Goal: Task Accomplishment & Management: Manage account settings

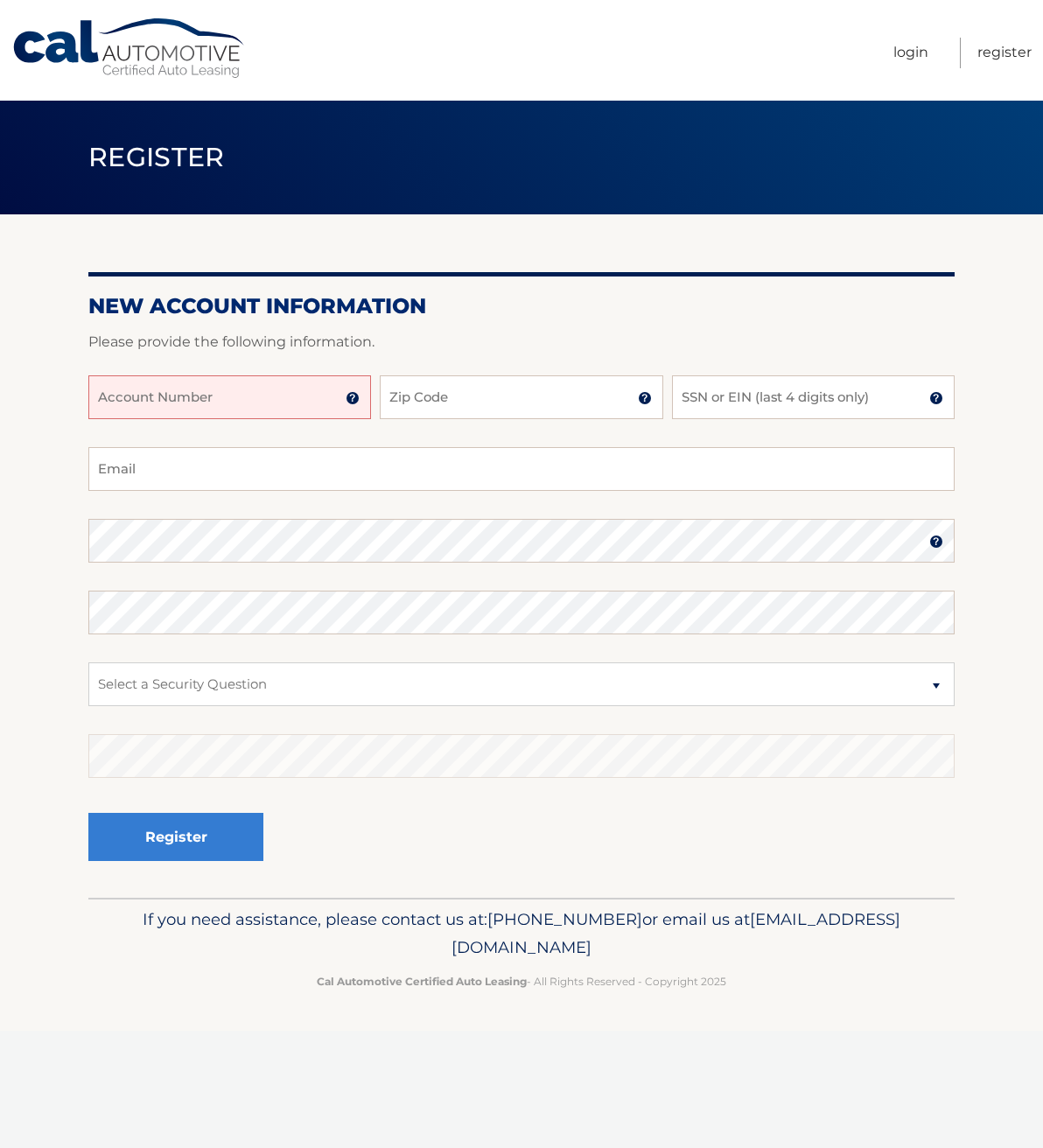
click at [201, 397] on input "Account Number" at bounding box center [229, 398] width 283 height 44
type input "44455967356"
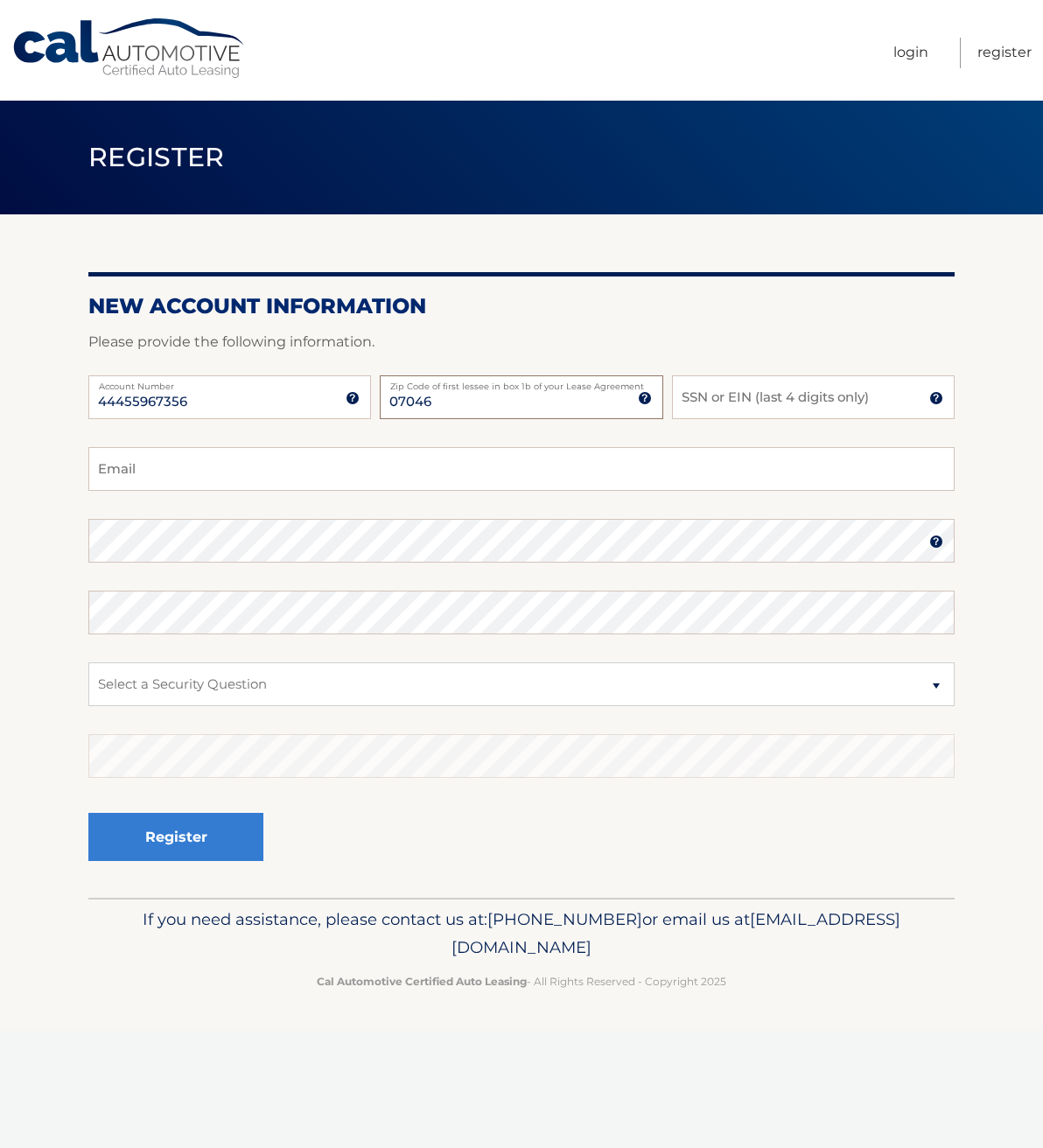
type input "07046"
type input "1"
type input "2096"
type input "peteapedersen@gmail.com"
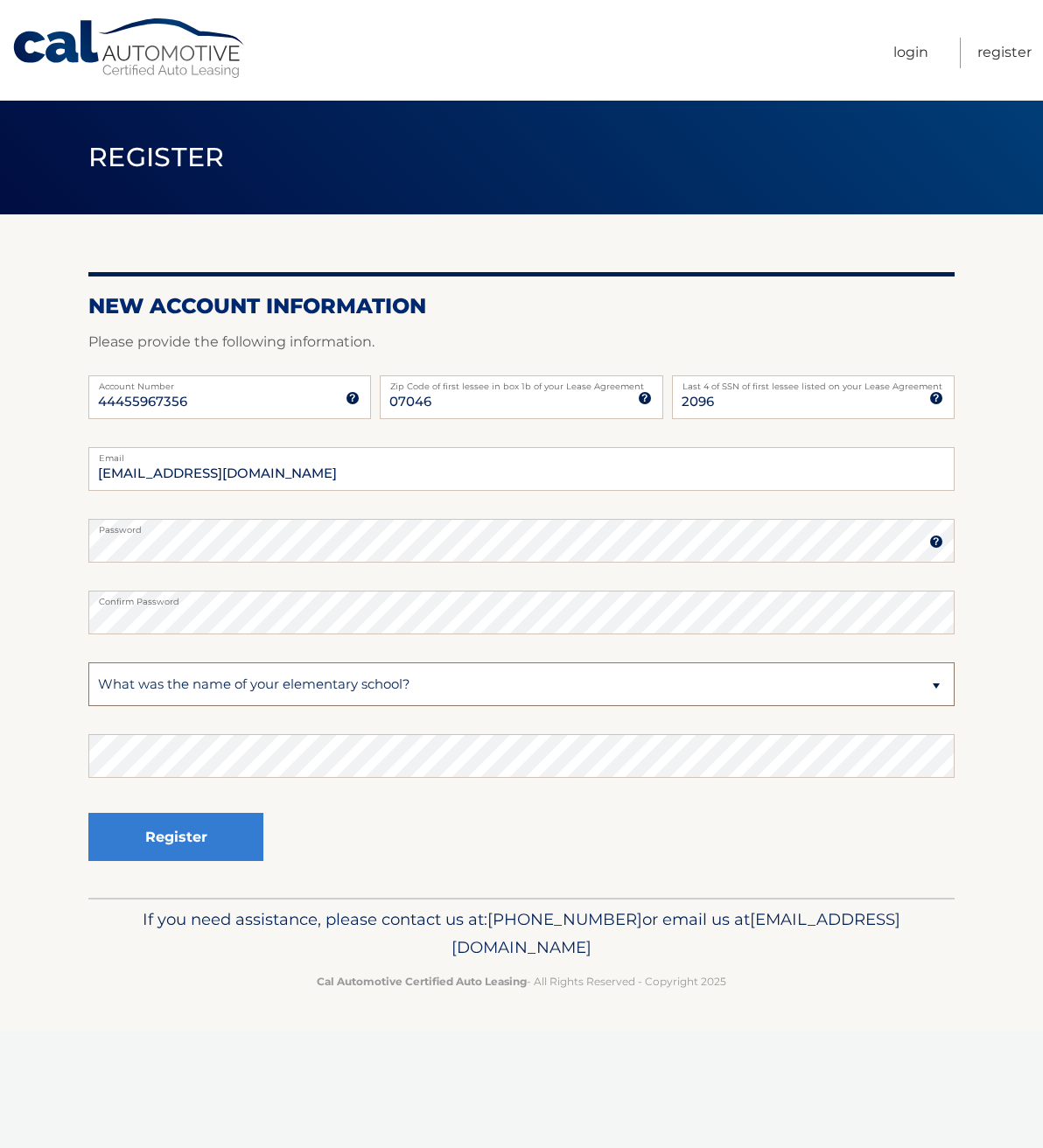
select select "2"
click at [178, 833] on button "Register" at bounding box center [175, 837] width 175 height 48
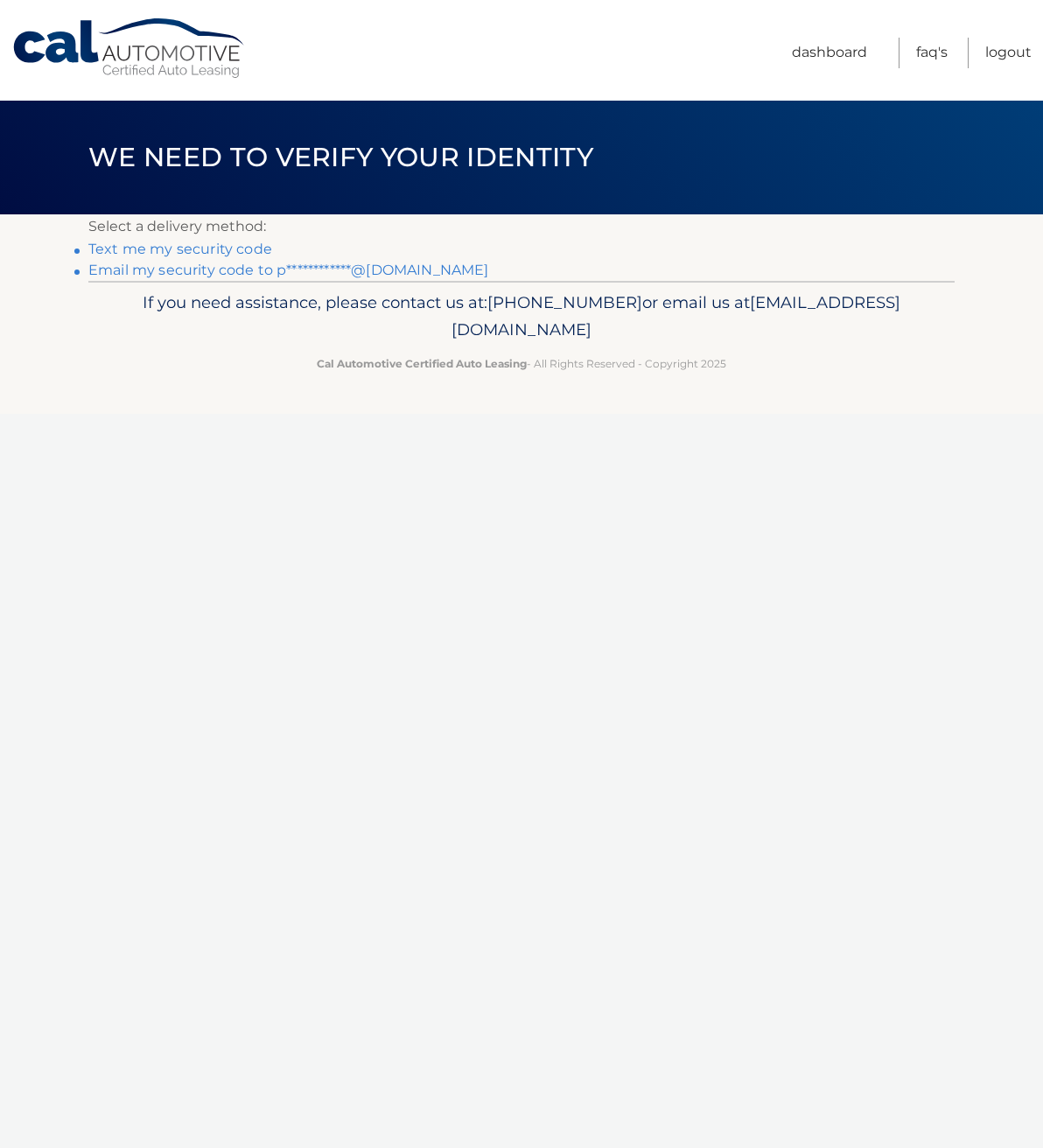
click at [150, 253] on link "Text me my security code" at bounding box center [180, 248] width 184 height 16
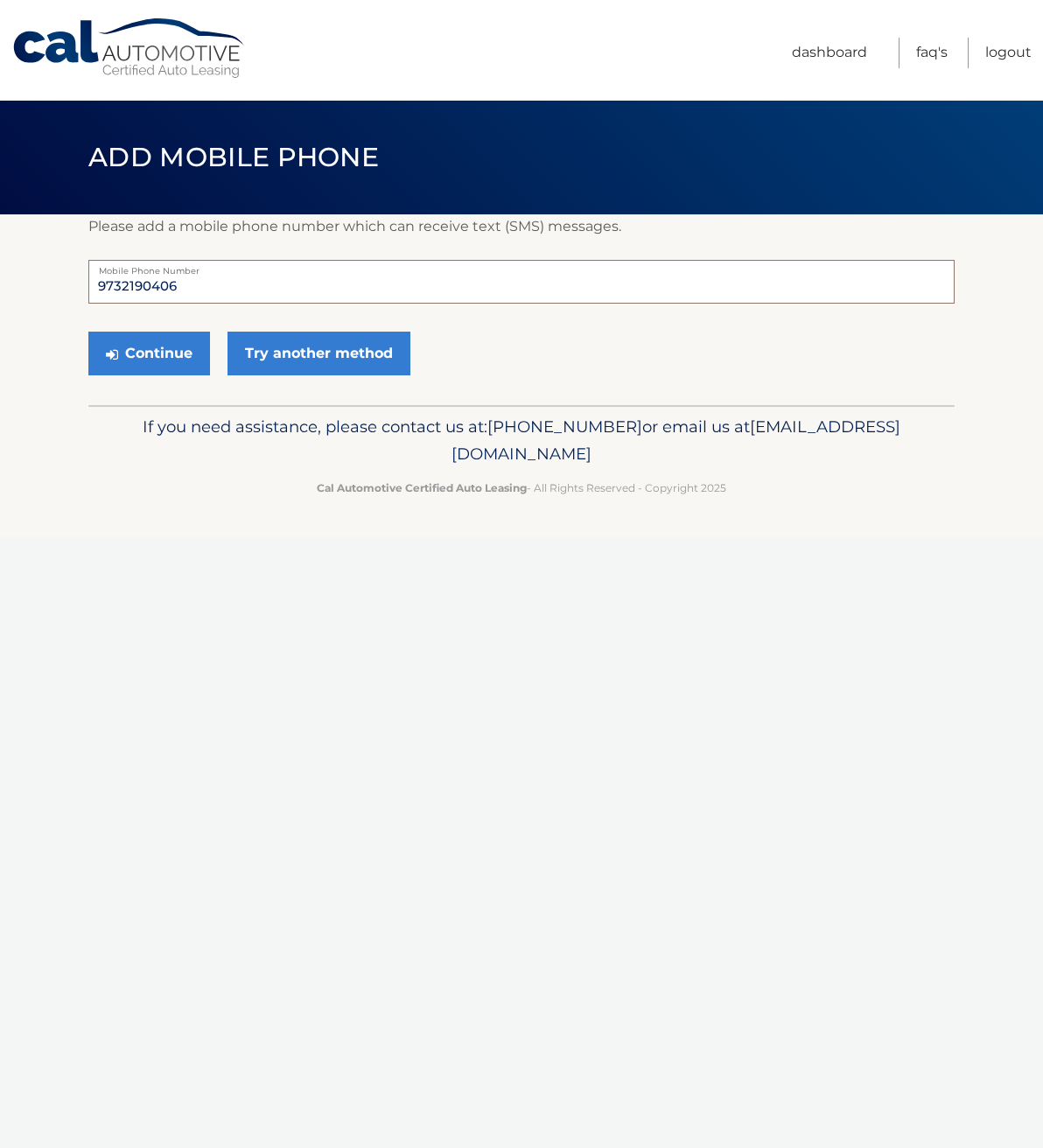
drag, startPoint x: 206, startPoint y: 288, endPoint x: 29, endPoint y: 280, distance: 177.2
click at [29, 280] on section "Please add a mobile phone number which can receive text (SMS) messages. 9732190…" at bounding box center [522, 310] width 1043 height 191
type input "2016022605"
click at [144, 347] on button "Continue" at bounding box center [149, 354] width 122 height 44
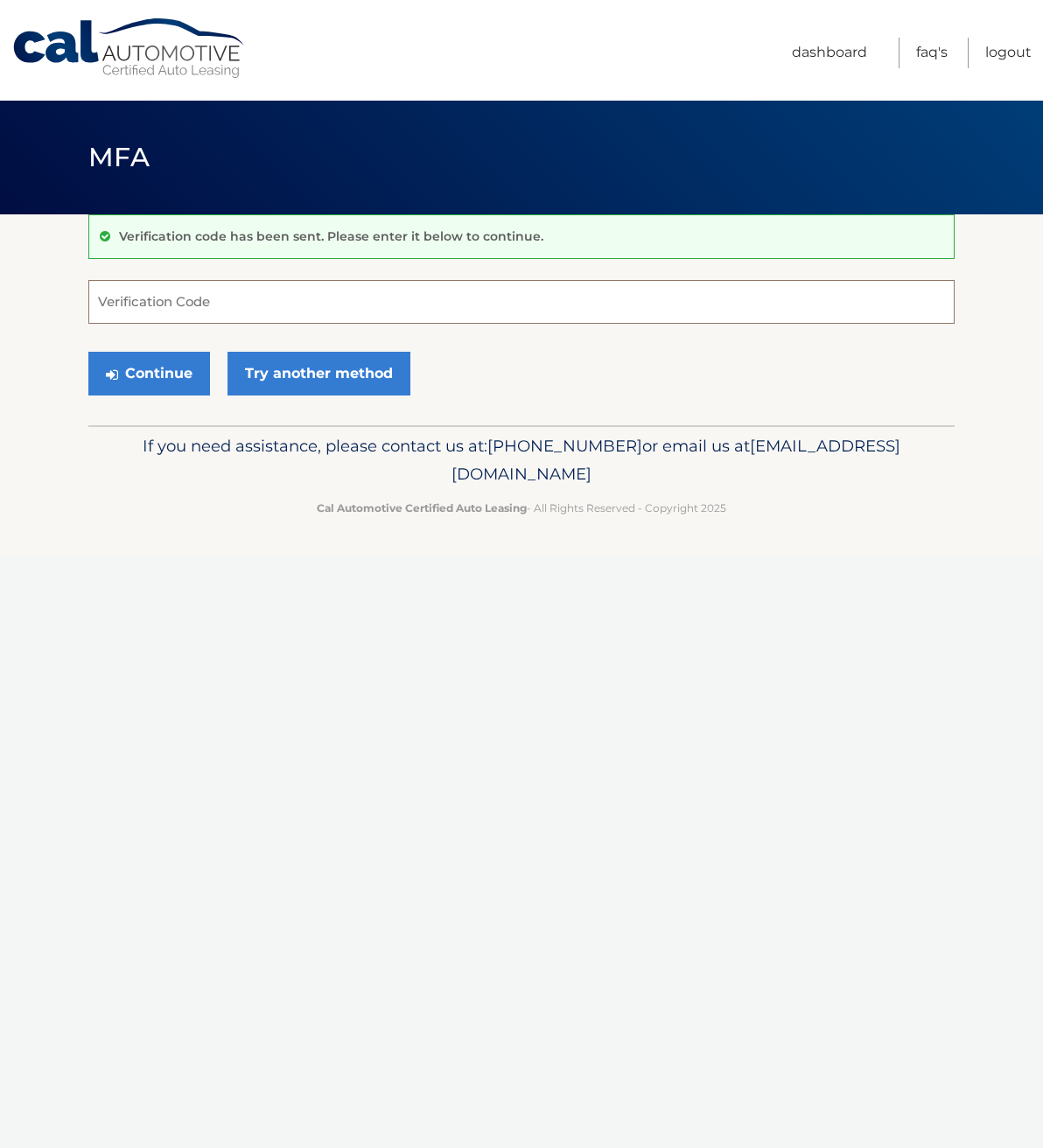
click at [158, 308] on input "Verification Code" at bounding box center [522, 302] width 867 height 44
type input "797918"
click at [151, 371] on button "Continue" at bounding box center [149, 374] width 122 height 44
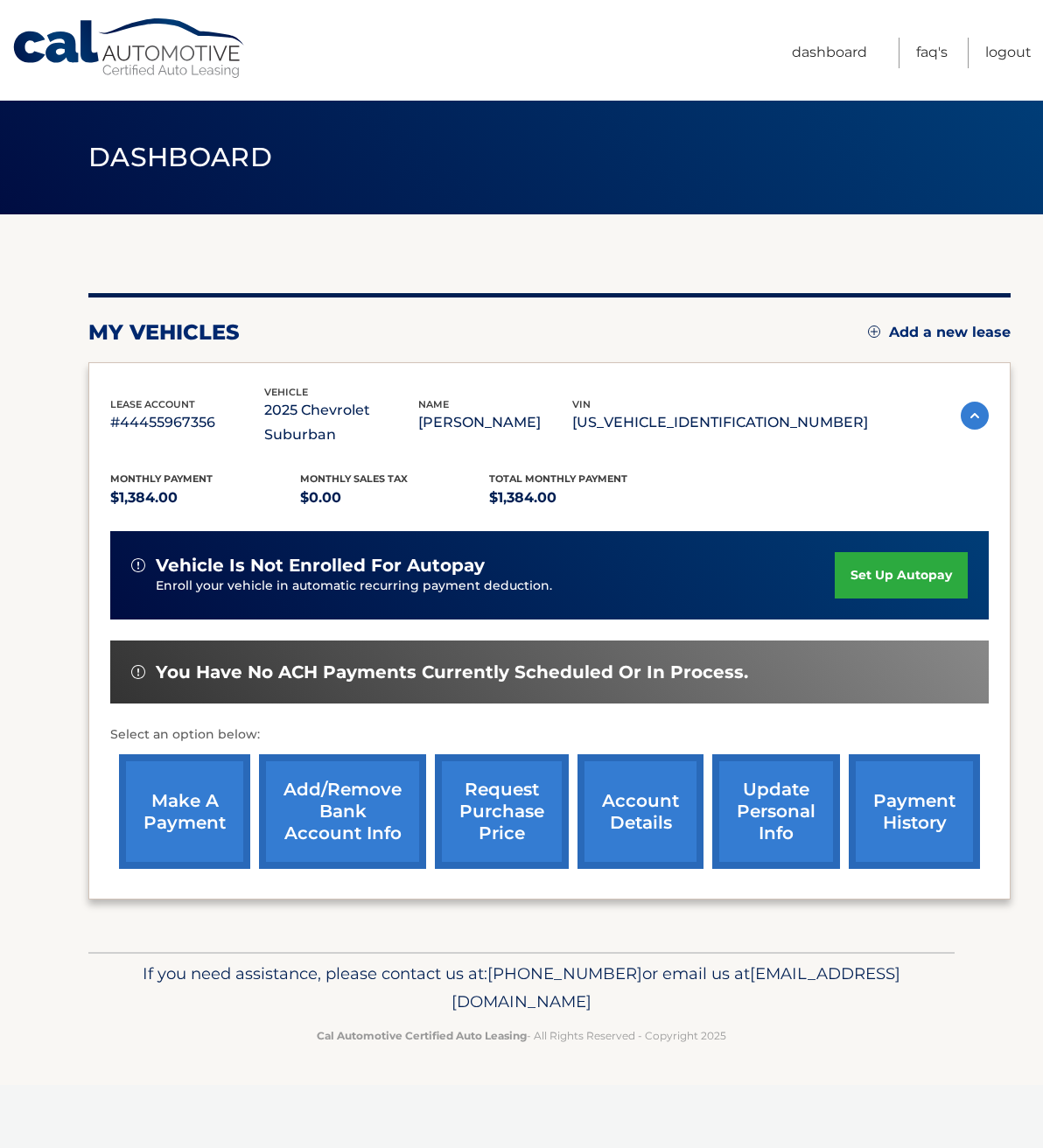
click at [909, 552] on link "set up autopay" at bounding box center [901, 575] width 133 height 46
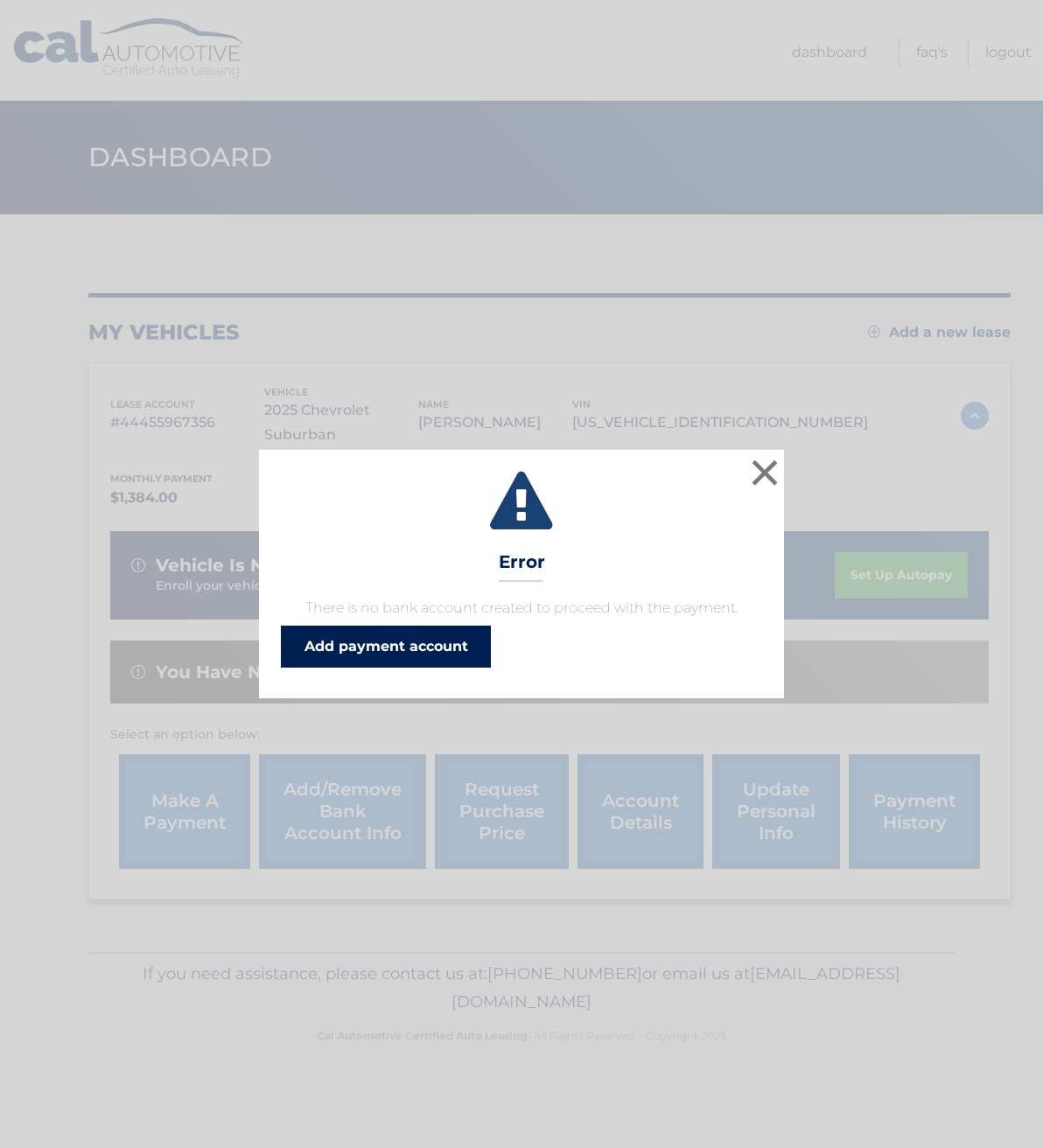
click at [377, 646] on link "Add payment account" at bounding box center [385, 647] width 210 height 42
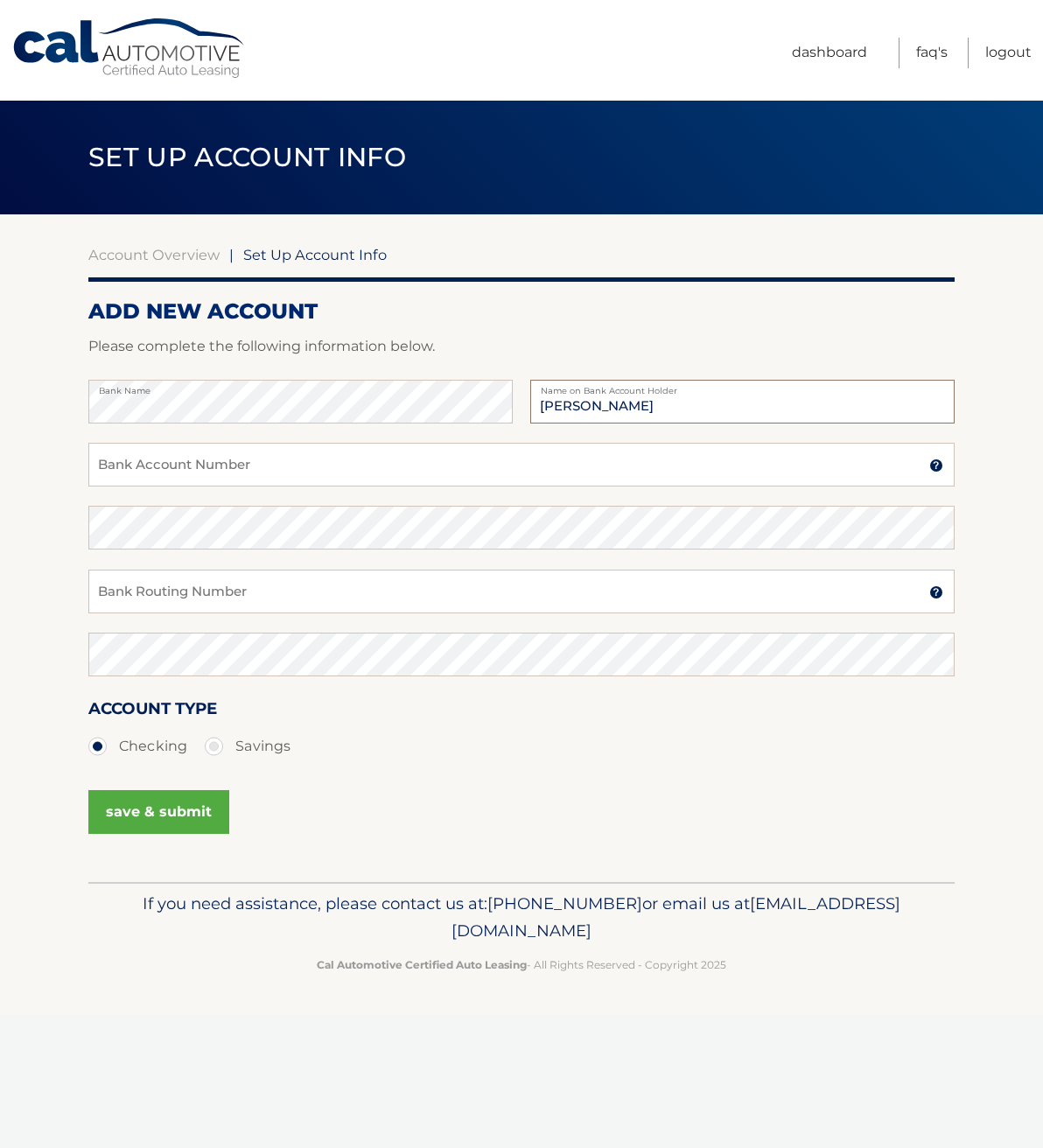
type input "Earl Pedersen"
click at [164, 463] on input "Bank Account Number" at bounding box center [522, 465] width 867 height 44
type input "381017489977"
click at [172, 592] on input "Bank Routing Number" at bounding box center [522, 591] width 867 height 44
type input "021200339"
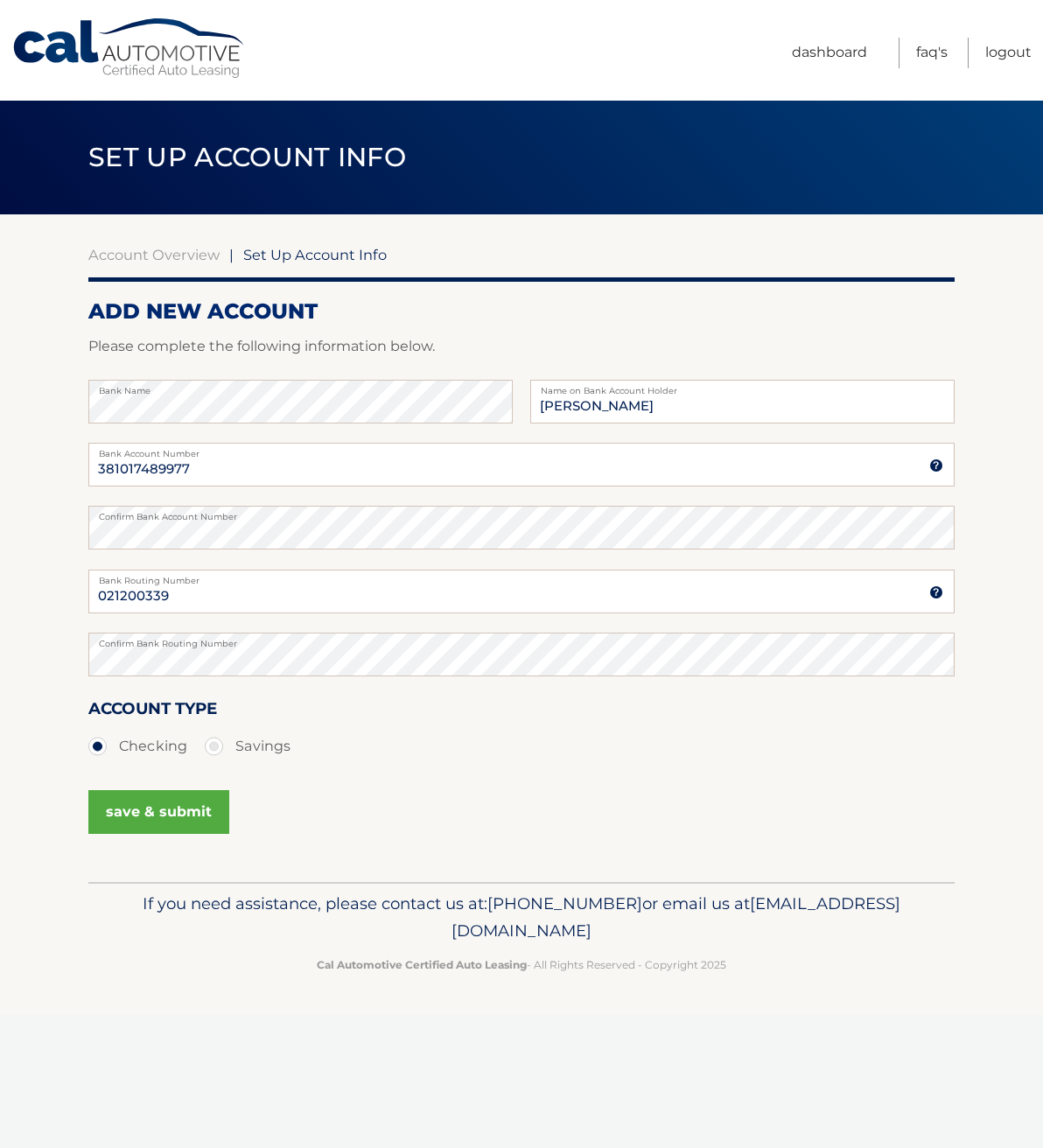
click at [150, 813] on button "save & submit" at bounding box center [158, 812] width 141 height 44
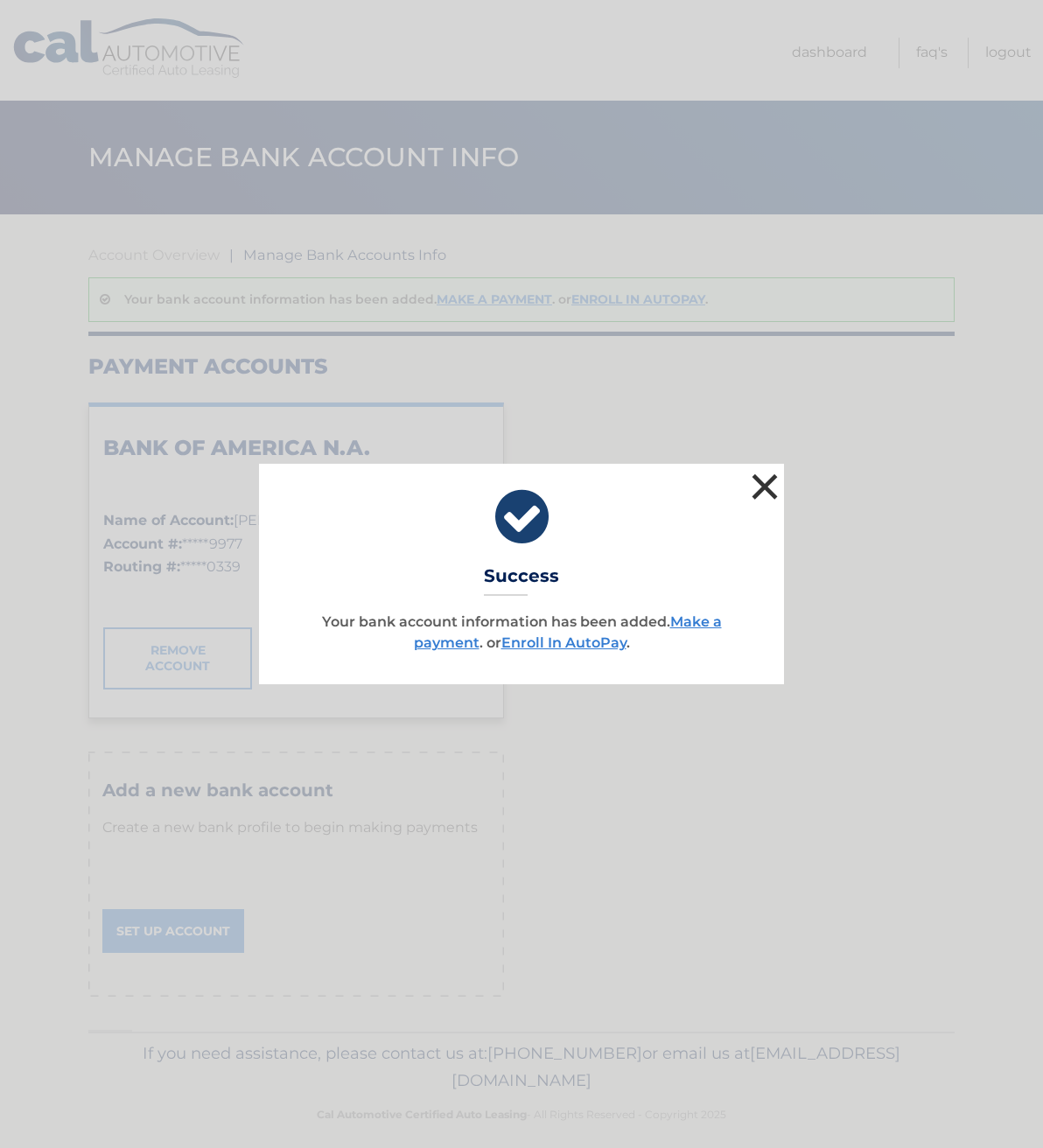
click at [766, 481] on button "×" at bounding box center [765, 486] width 35 height 35
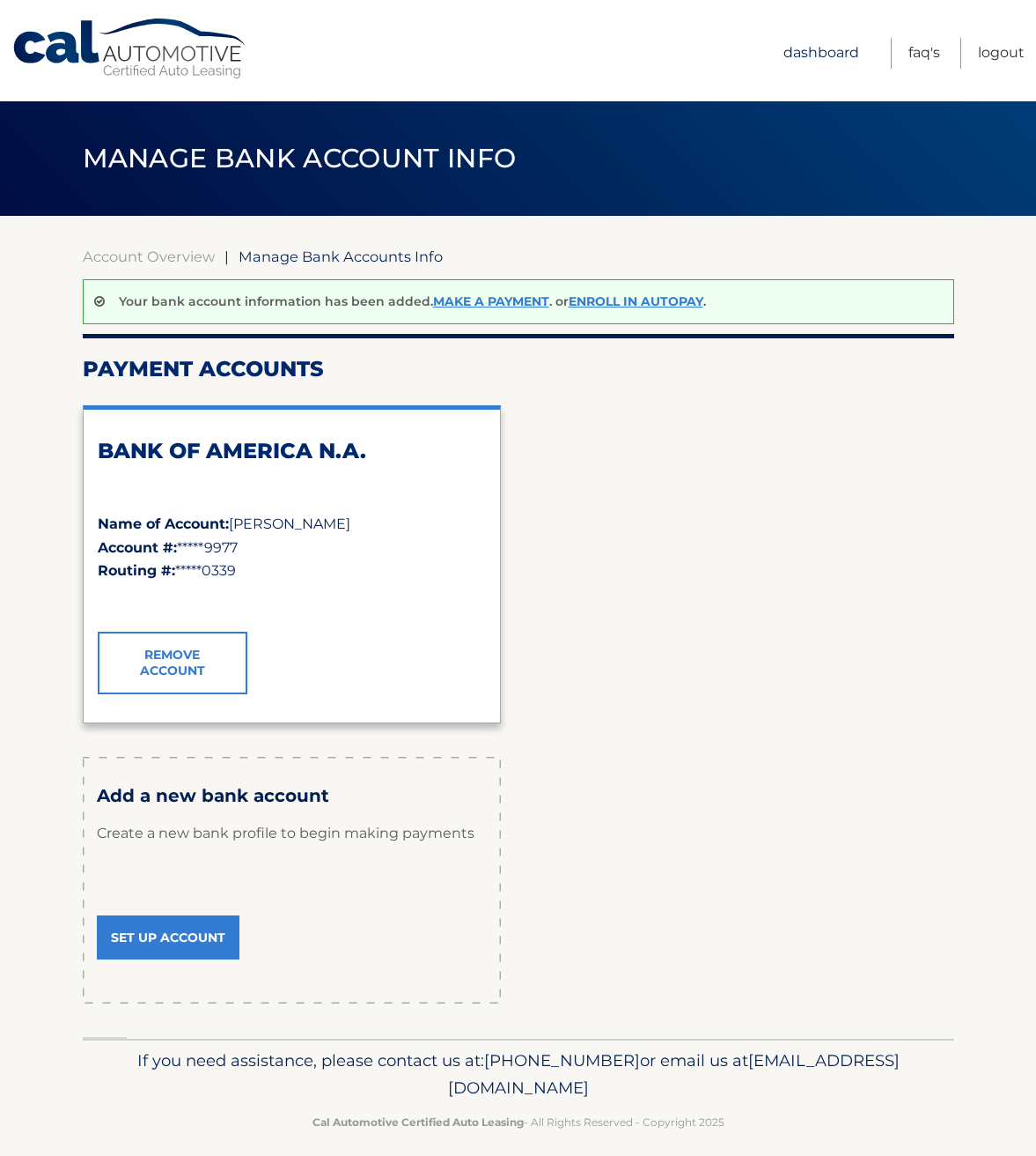
click at [822, 56] on link "Dashboard" at bounding box center [821, 53] width 76 height 31
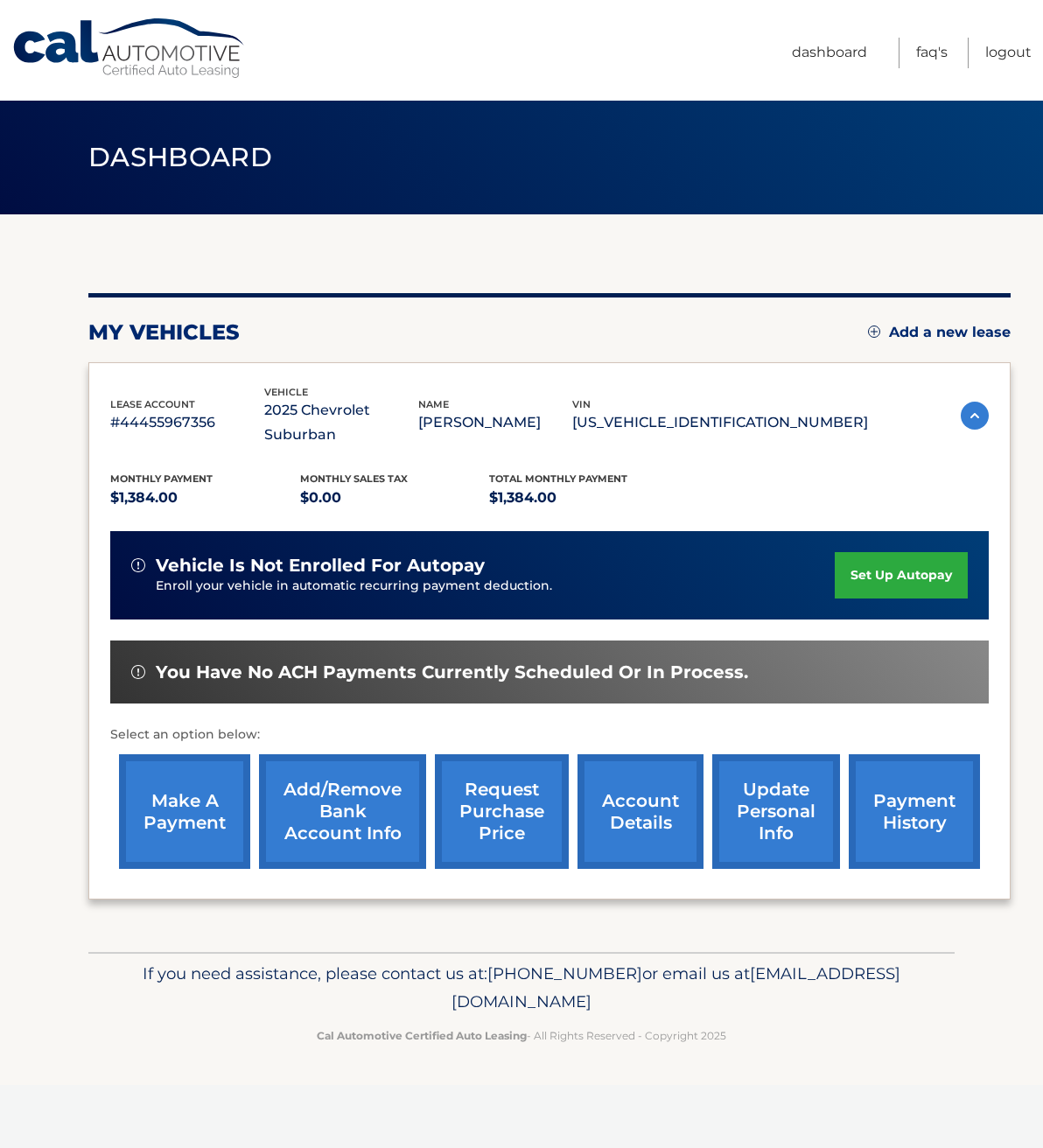
click at [916, 552] on link "set up autopay" at bounding box center [901, 575] width 133 height 46
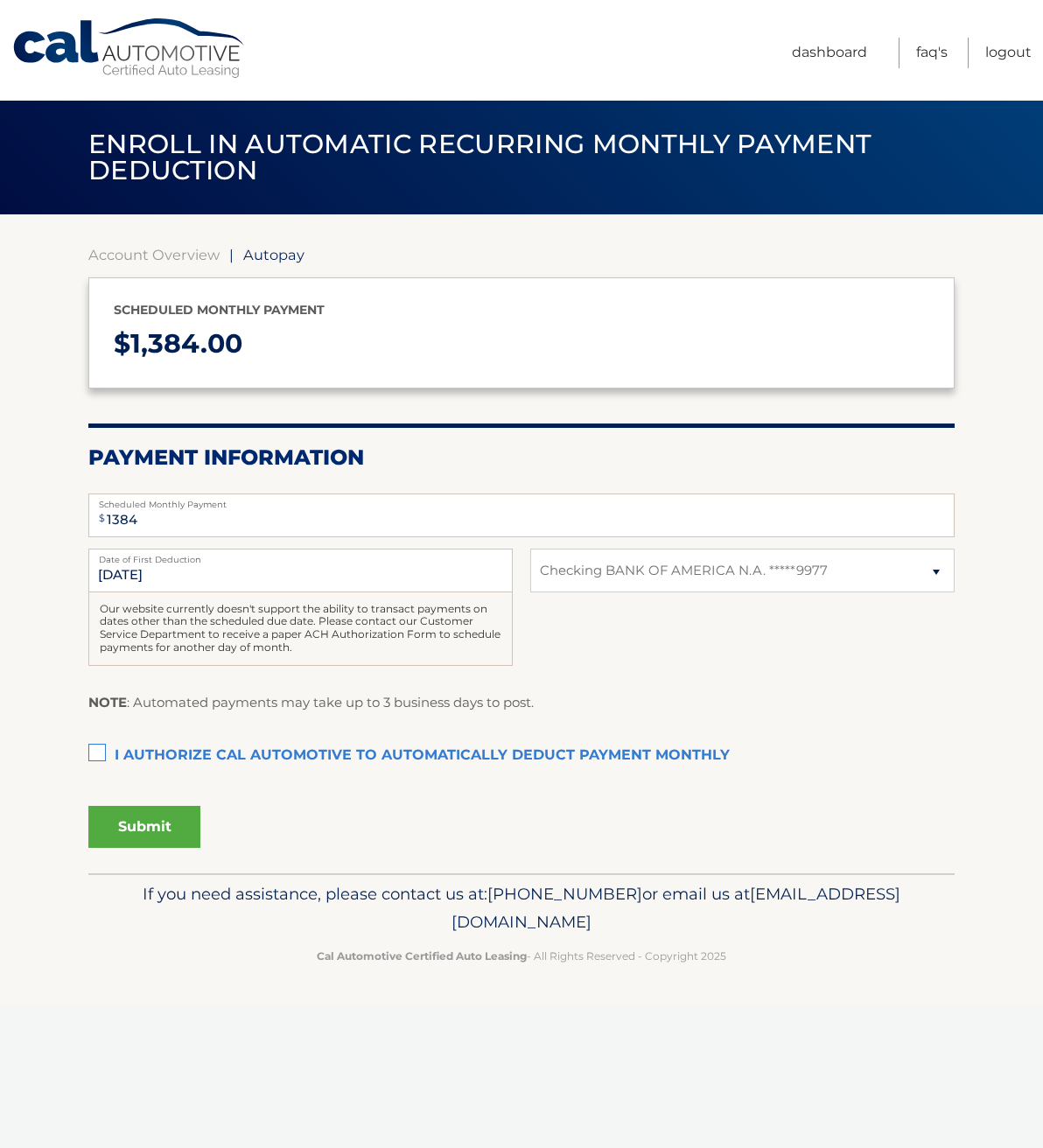
select select "NGUyZTFhY2ItMzBmNy00NjEzLWI1ODgtODRlYjljNTFkNjcx"
click at [96, 757] on label "I authorize cal automotive to automatically deduct payment monthly This checkbo…" at bounding box center [522, 755] width 867 height 35
click at [0, 0] on input "I authorize cal automotive to automatically deduct payment monthly This checkbo…" at bounding box center [0, 0] width 0 height 0
click at [145, 824] on button "Submit" at bounding box center [144, 827] width 112 height 42
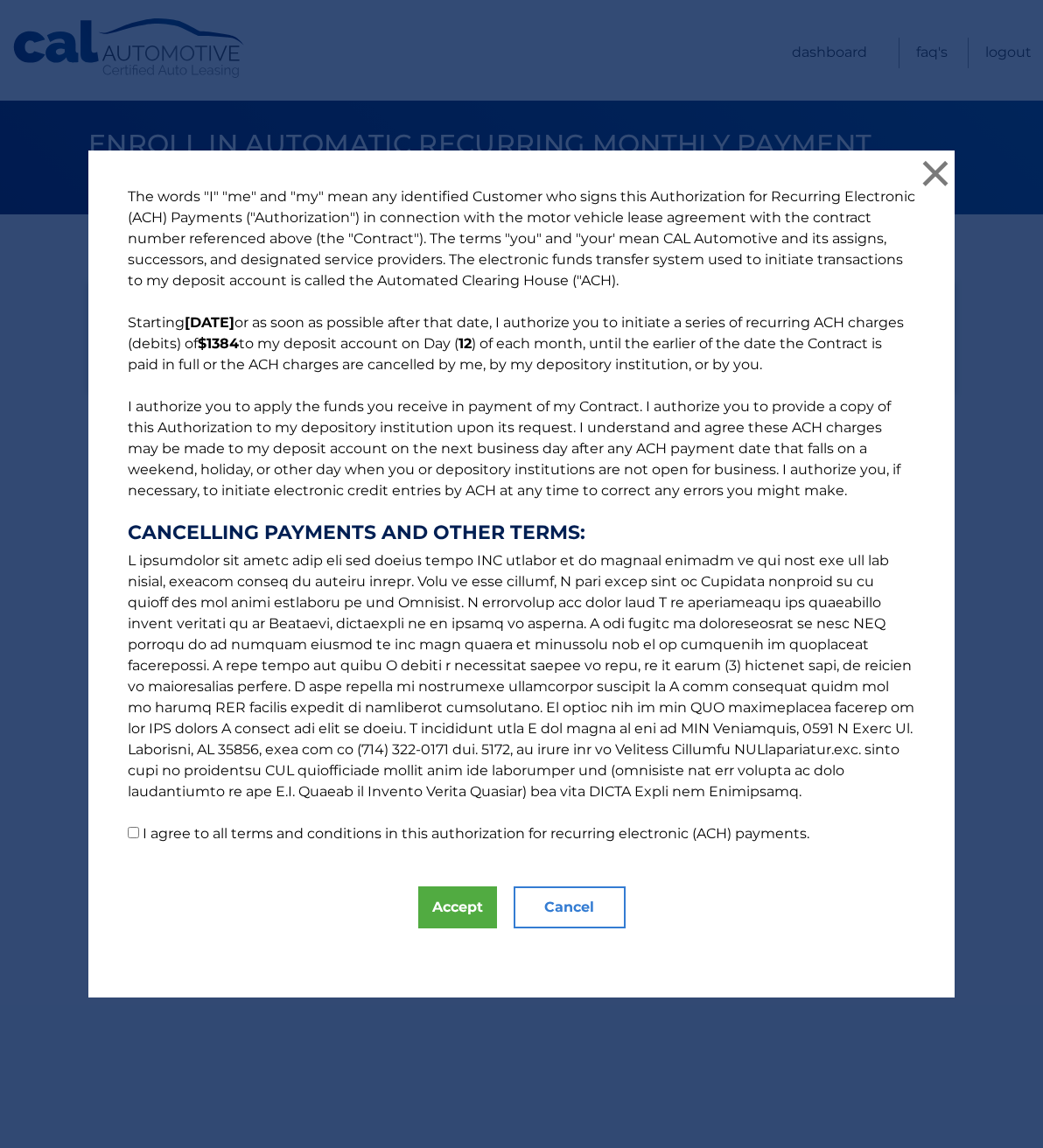
click at [127, 832] on input "I agree to all terms and conditions in this authorization for recurring electro…" at bounding box center [133, 833] width 12 height 11
checkbox input "true"
click at [441, 908] on button "Accept" at bounding box center [457, 907] width 79 height 42
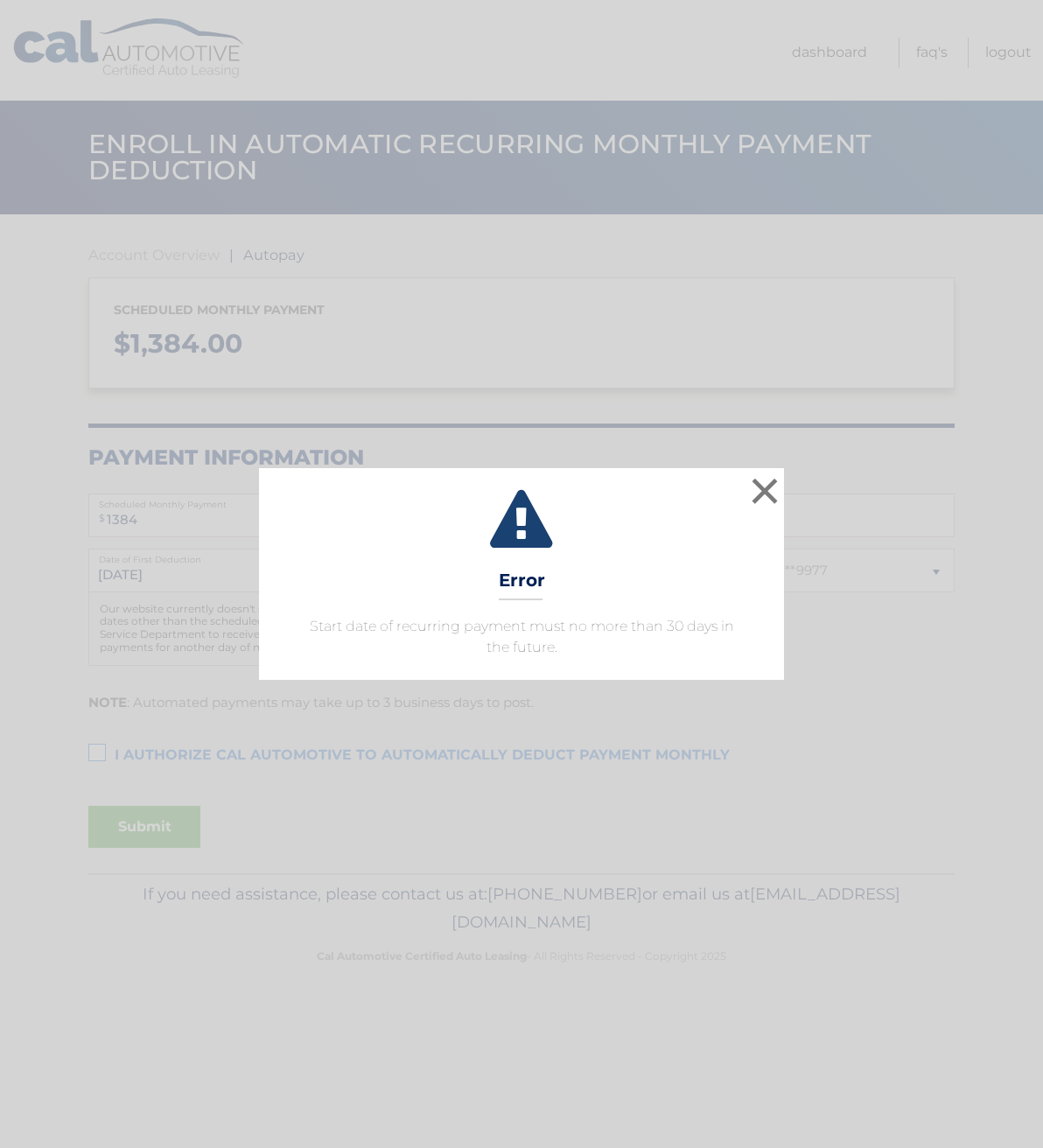
select select "NGUyZTFhY2ItMzBmNy00NjEzLWI1ODgtODRlYjljNTFkNjcx"
click at [767, 489] on button "×" at bounding box center [765, 491] width 35 height 35
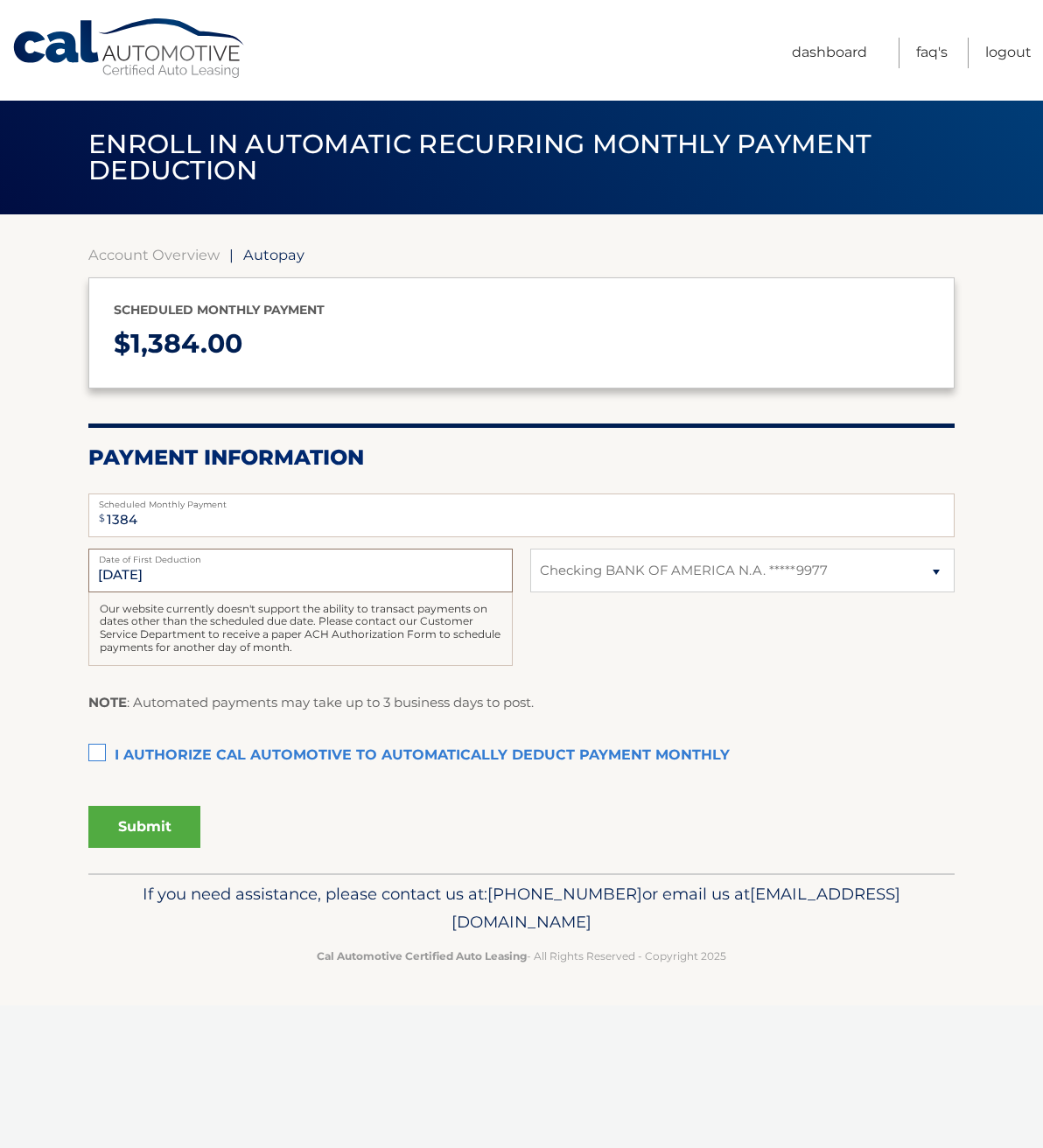
click at [175, 572] on input "[DATE]" at bounding box center [300, 570] width 425 height 44
click at [210, 563] on input "[DATE]" at bounding box center [300, 570] width 425 height 44
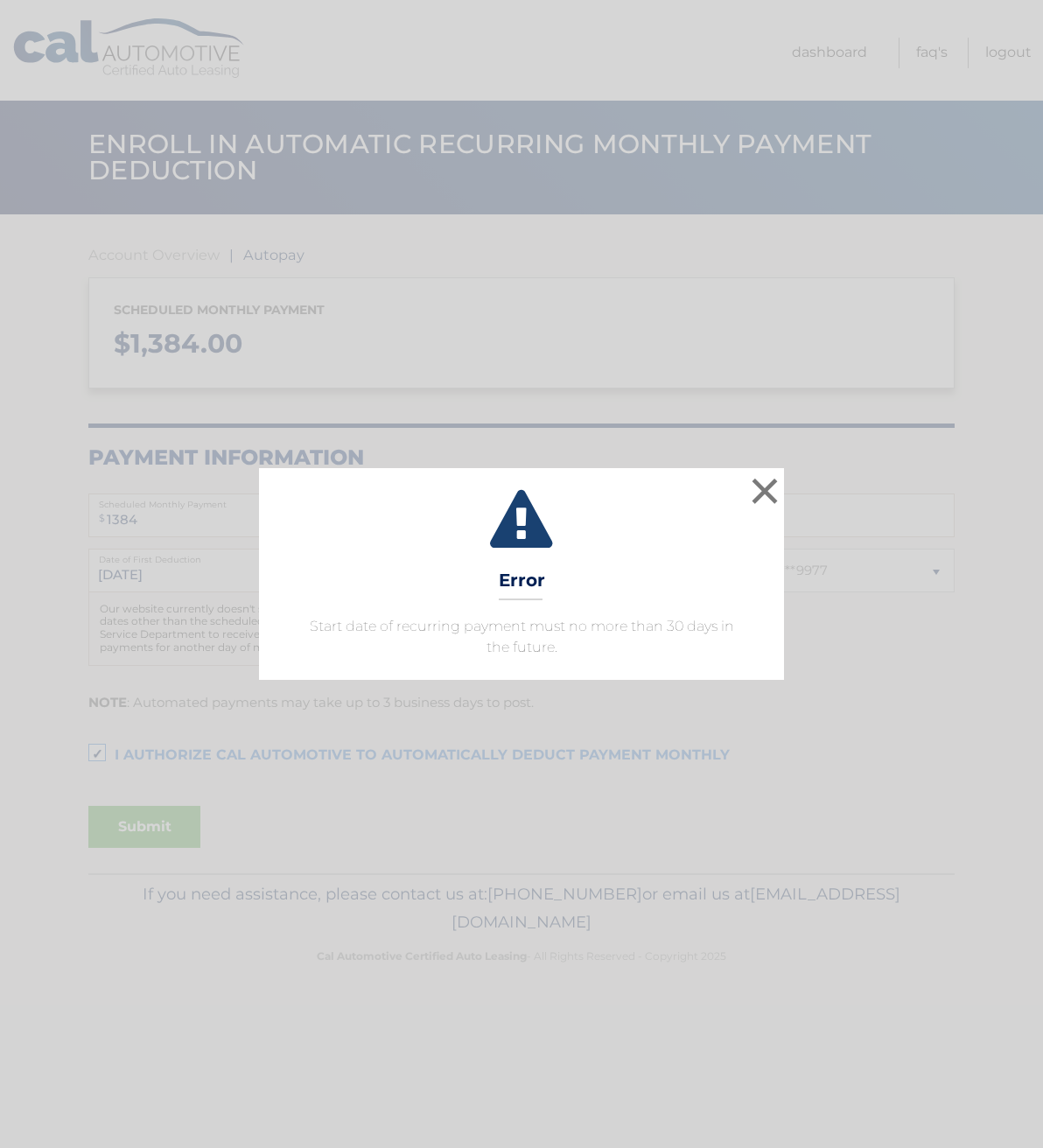
select select "NGUyZTFhY2ItMzBmNy00NjEzLWI1ODgtODRlYjljNTFkNjcx"
click at [762, 486] on button "×" at bounding box center [765, 491] width 35 height 35
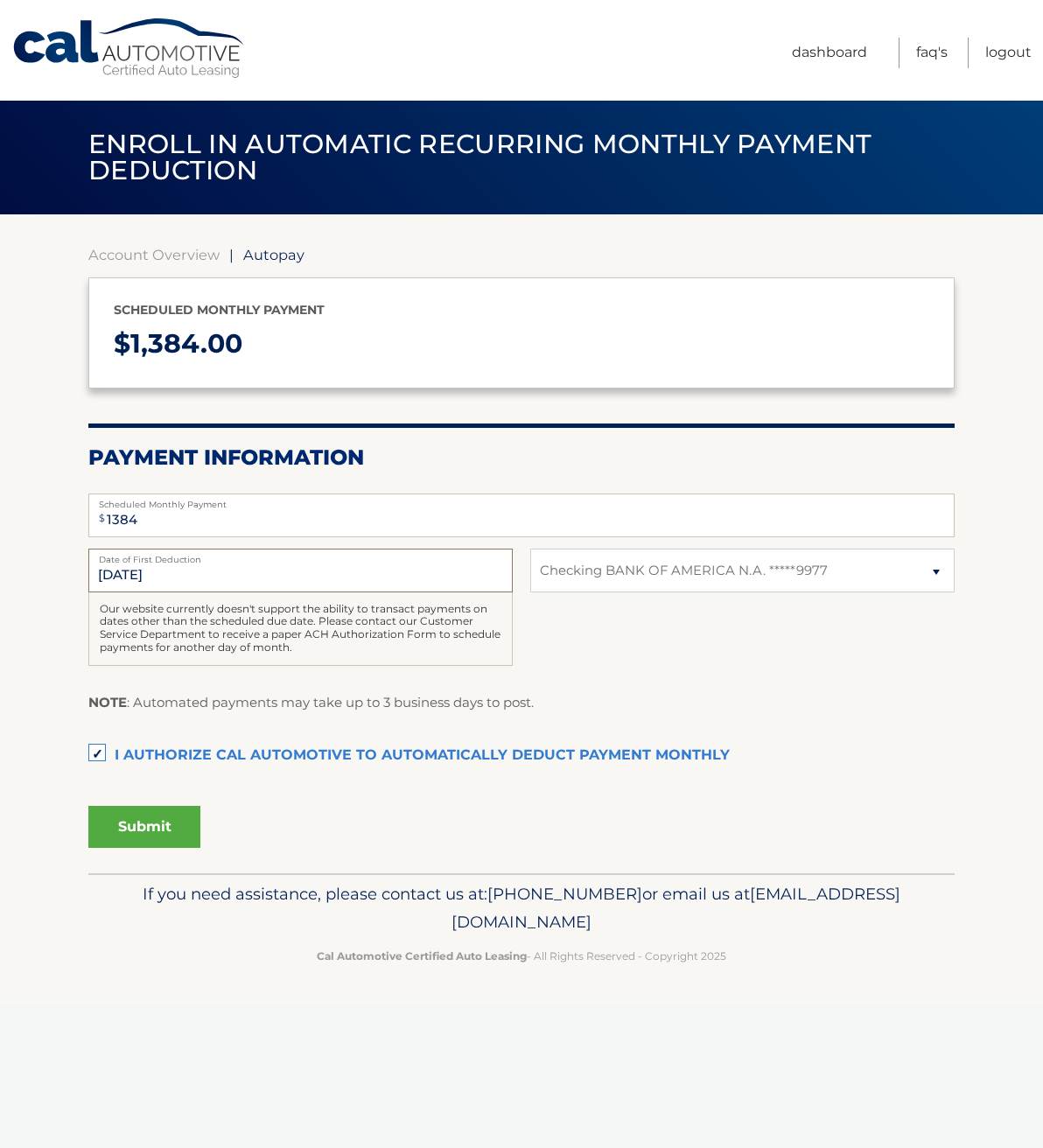
click at [151, 572] on input "9/12/2025" at bounding box center [300, 570] width 425 height 44
click at [118, 576] on input "[DATE]" at bounding box center [300, 570] width 425 height 44
click at [126, 574] on input "[DATE]" at bounding box center [300, 570] width 425 height 44
click at [835, 62] on link "Dashboard" at bounding box center [829, 53] width 76 height 31
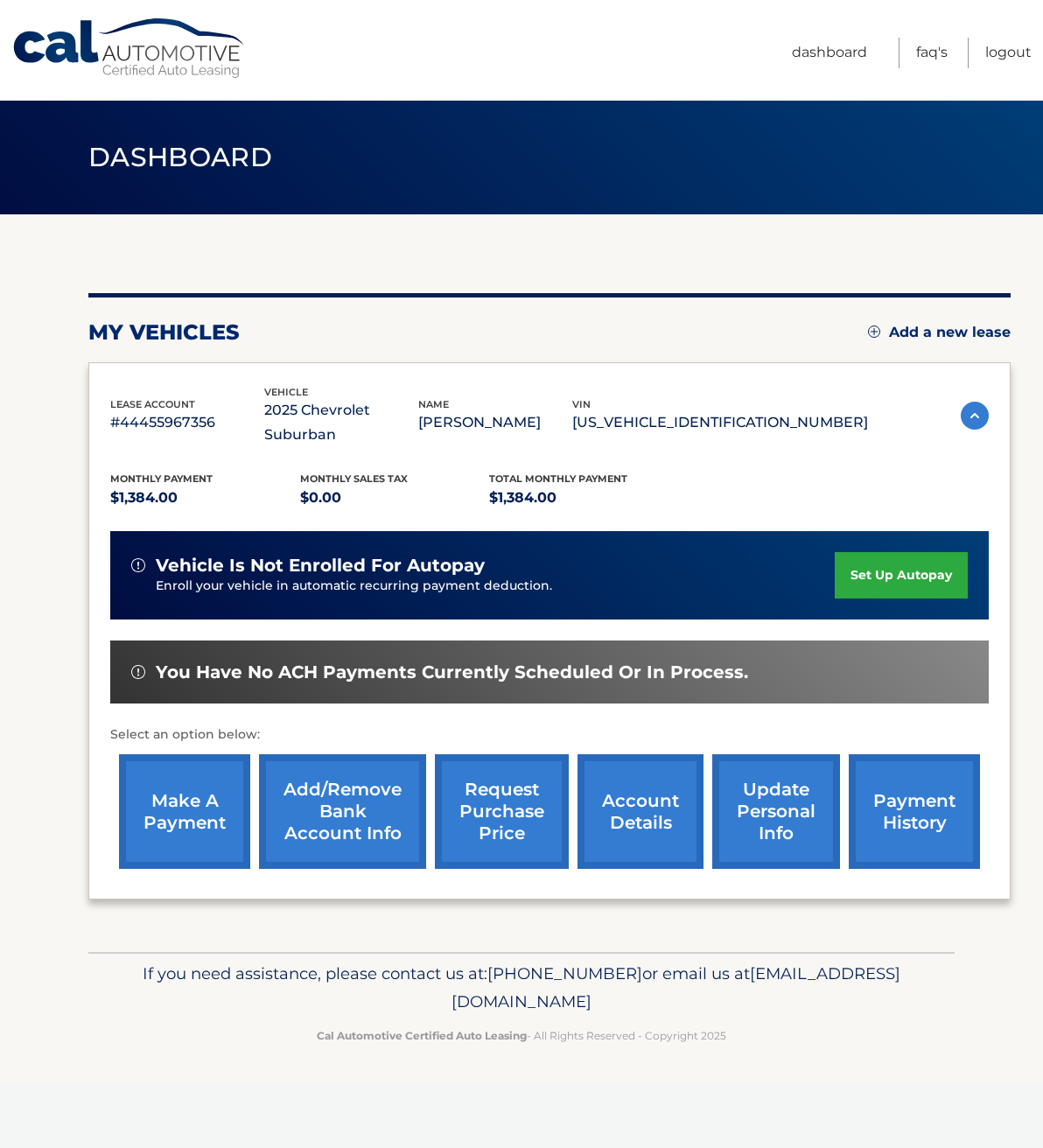
click at [176, 795] on link "make a payment" at bounding box center [184, 812] width 131 height 115
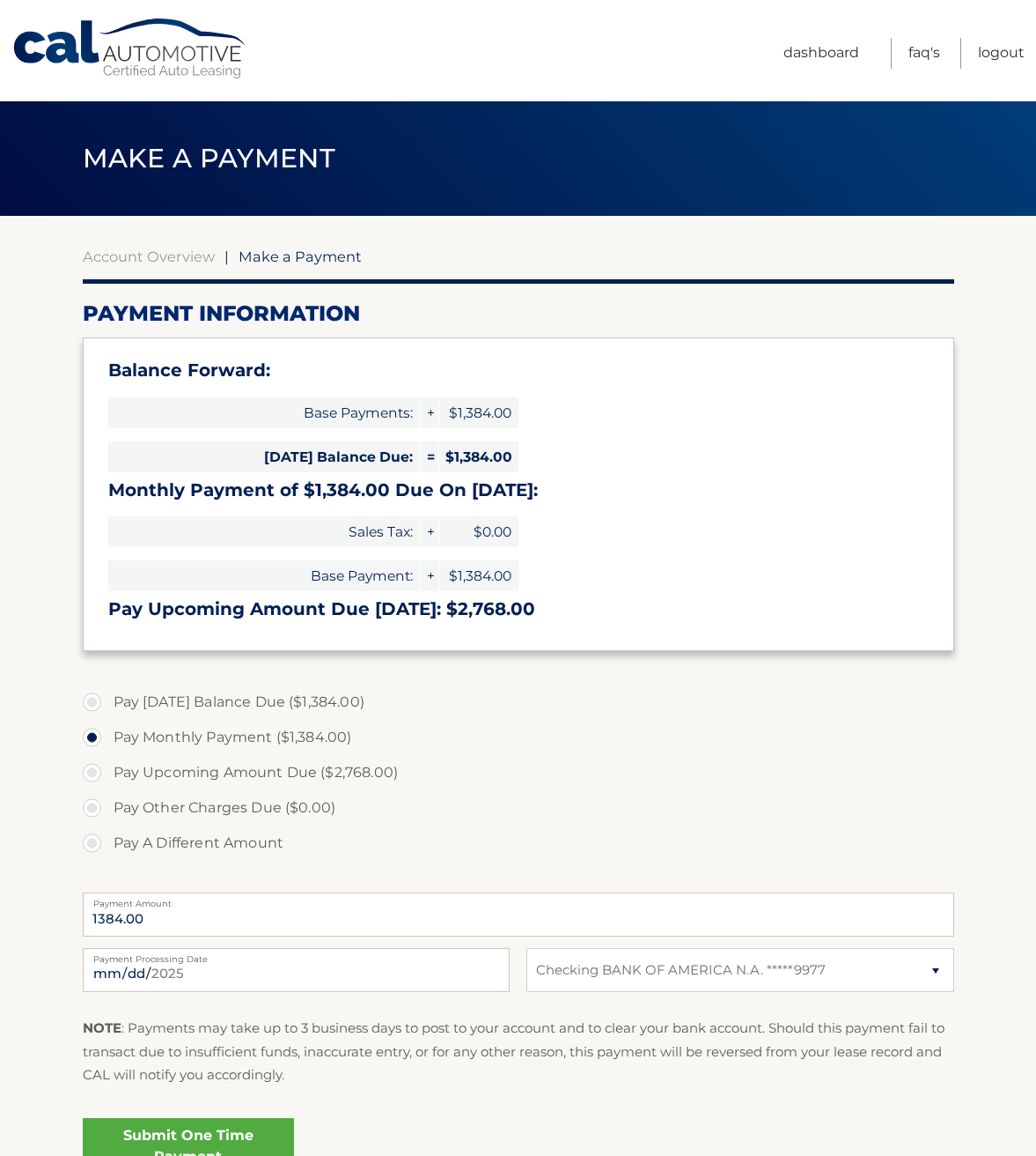
select select "NGUyZTFhY2ItMzBmNy00NjEzLWI1ODgtODRlYjljNTFkNjcx"
drag, startPoint x: 116, startPoint y: 496, endPoint x: 536, endPoint y: 488, distance: 420.1
click at [536, 488] on h3 "Monthly Payment of $1,384.00 Due On Sep 12:" at bounding box center [518, 490] width 821 height 22
click at [96, 702] on label "Pay Today's Balance Due ($1,384.00)" at bounding box center [519, 702] width 872 height 36
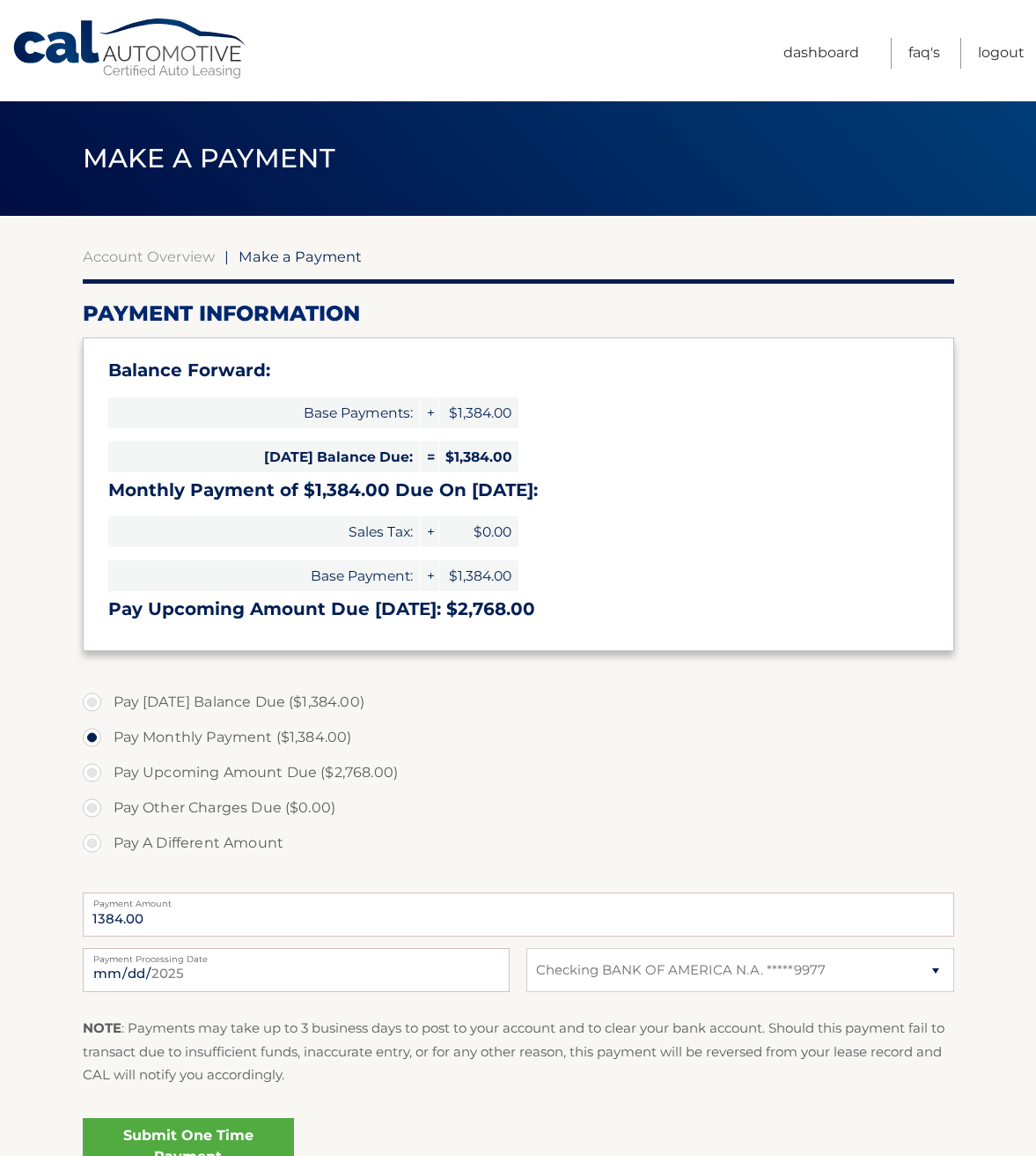
click at [96, 702] on input "Pay Today's Balance Due ($1,384.00)" at bounding box center [98, 698] width 17 height 28
radio input "true"
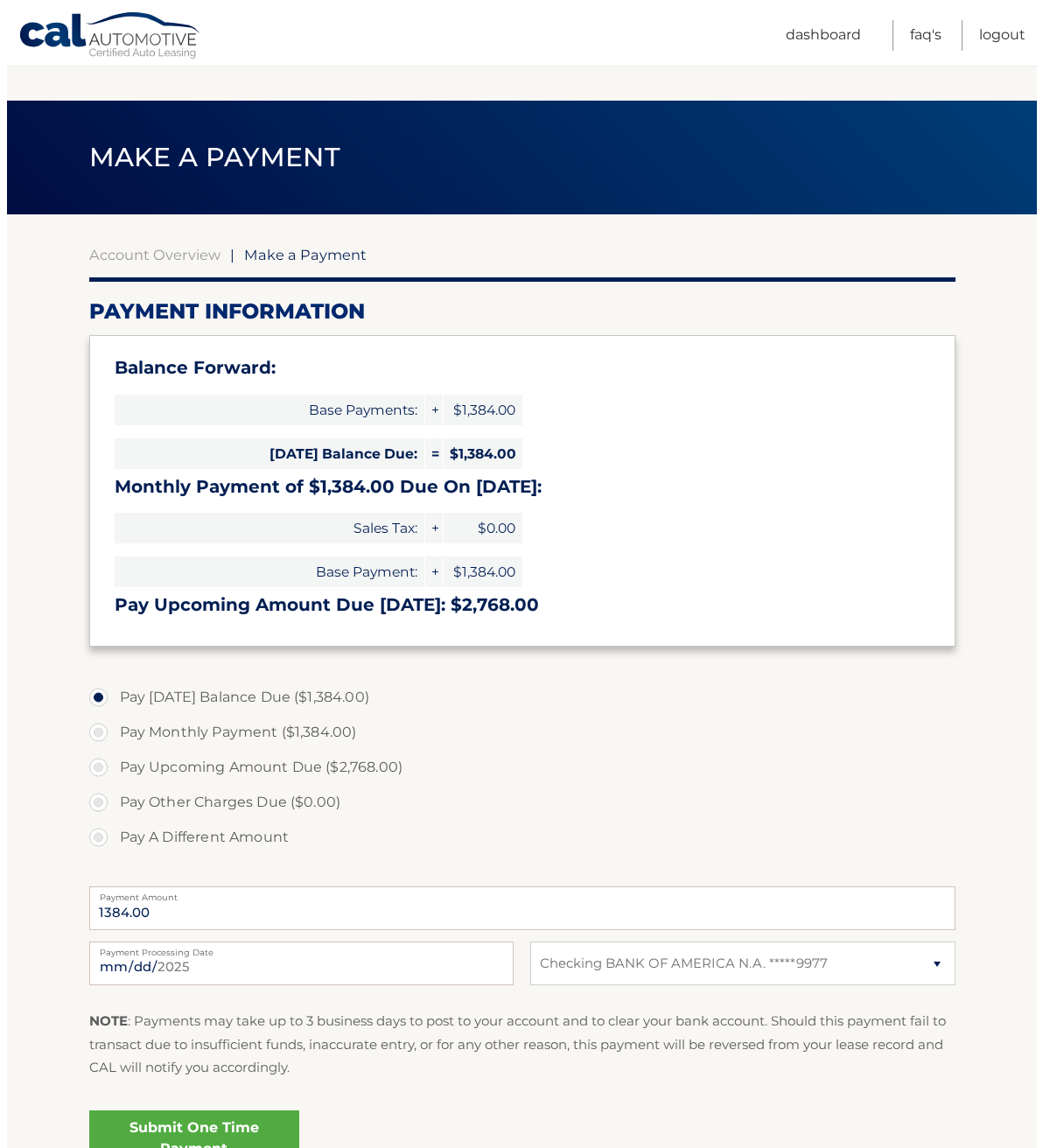
scroll to position [176, 0]
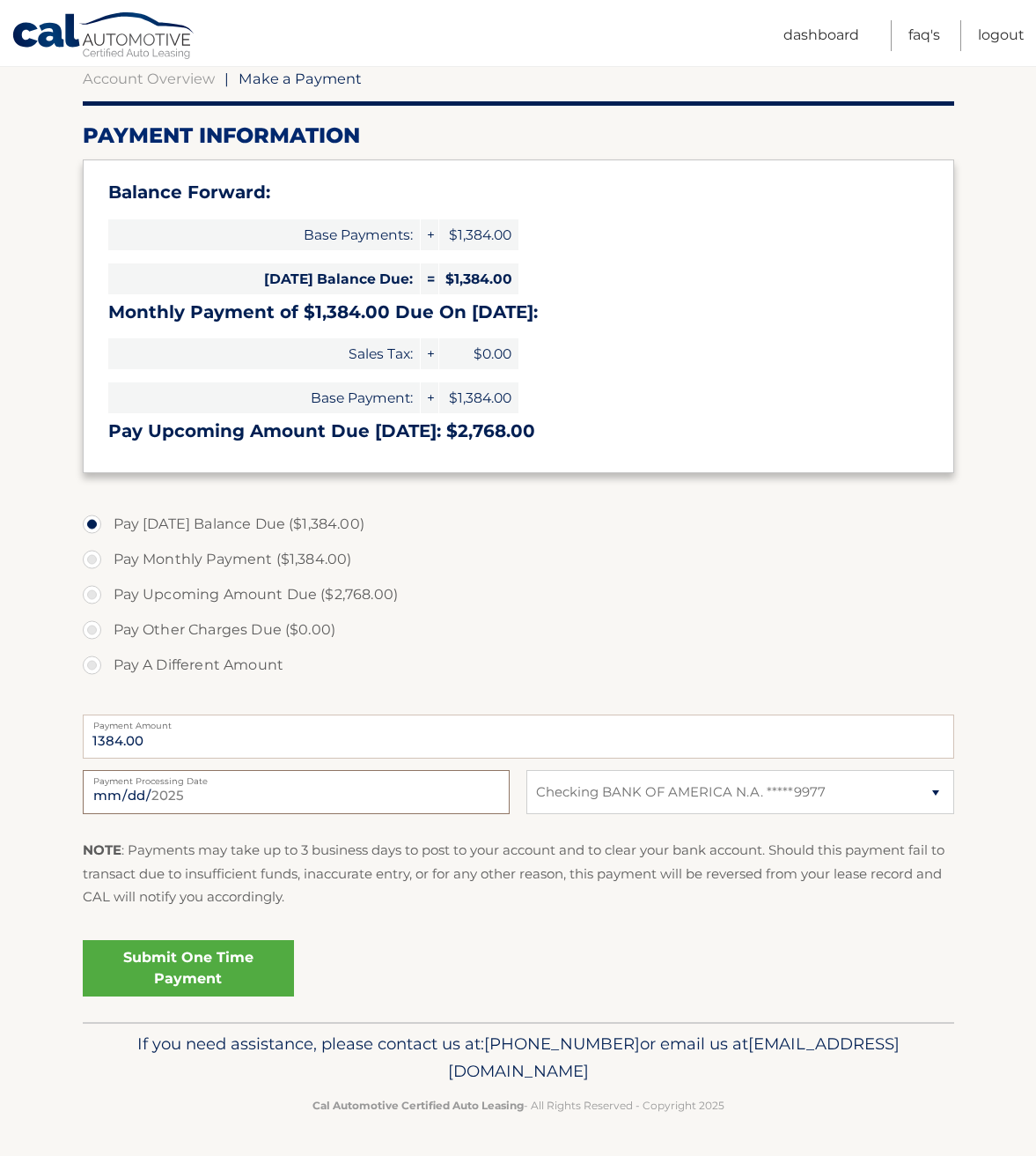
click at [222, 787] on input "2025-08-12" at bounding box center [296, 792] width 427 height 44
type input "2025-08-15"
click at [187, 964] on link "Submit One Time Payment" at bounding box center [188, 968] width 211 height 56
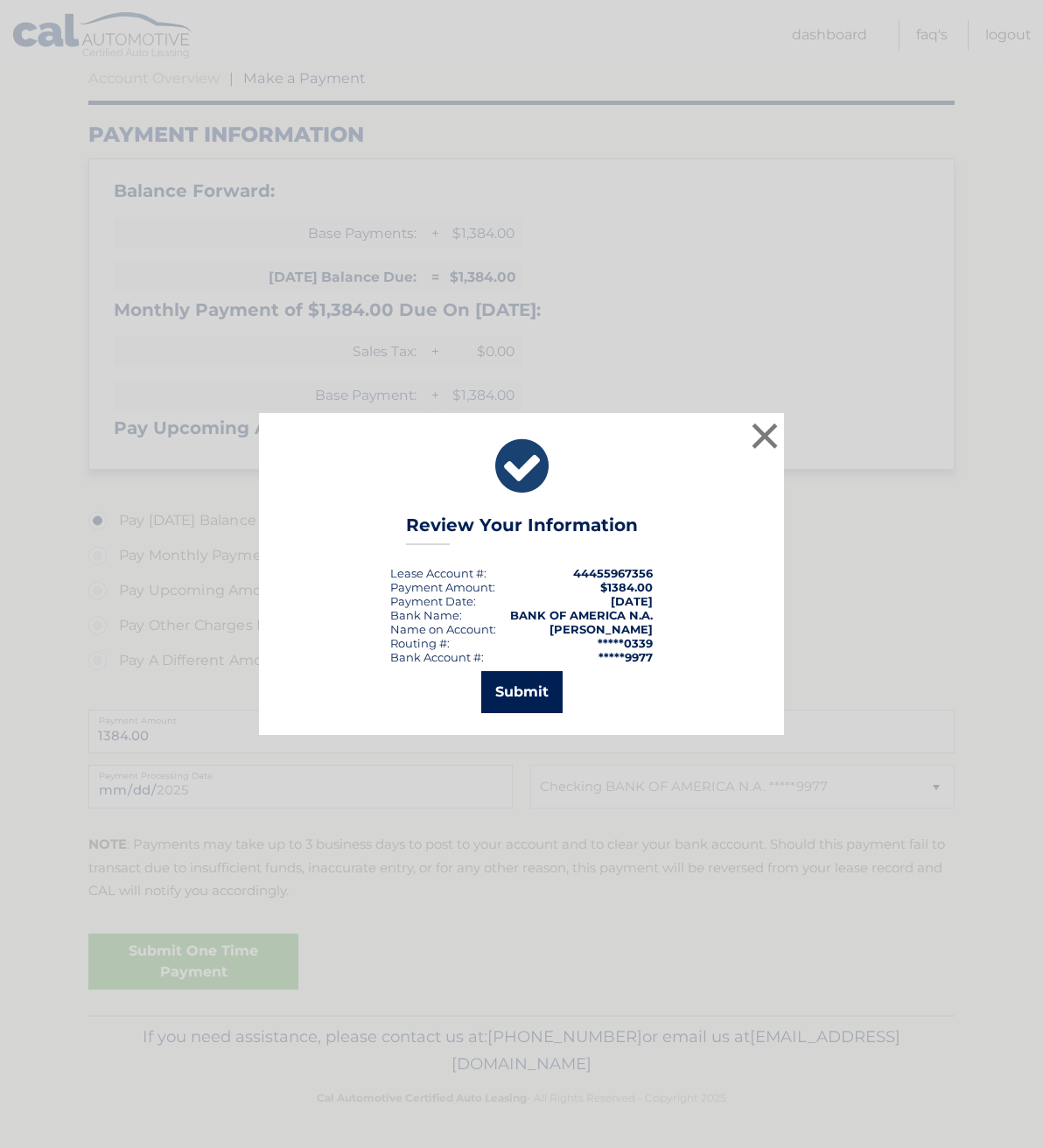
click at [524, 698] on button "Submit" at bounding box center [522, 692] width 81 height 42
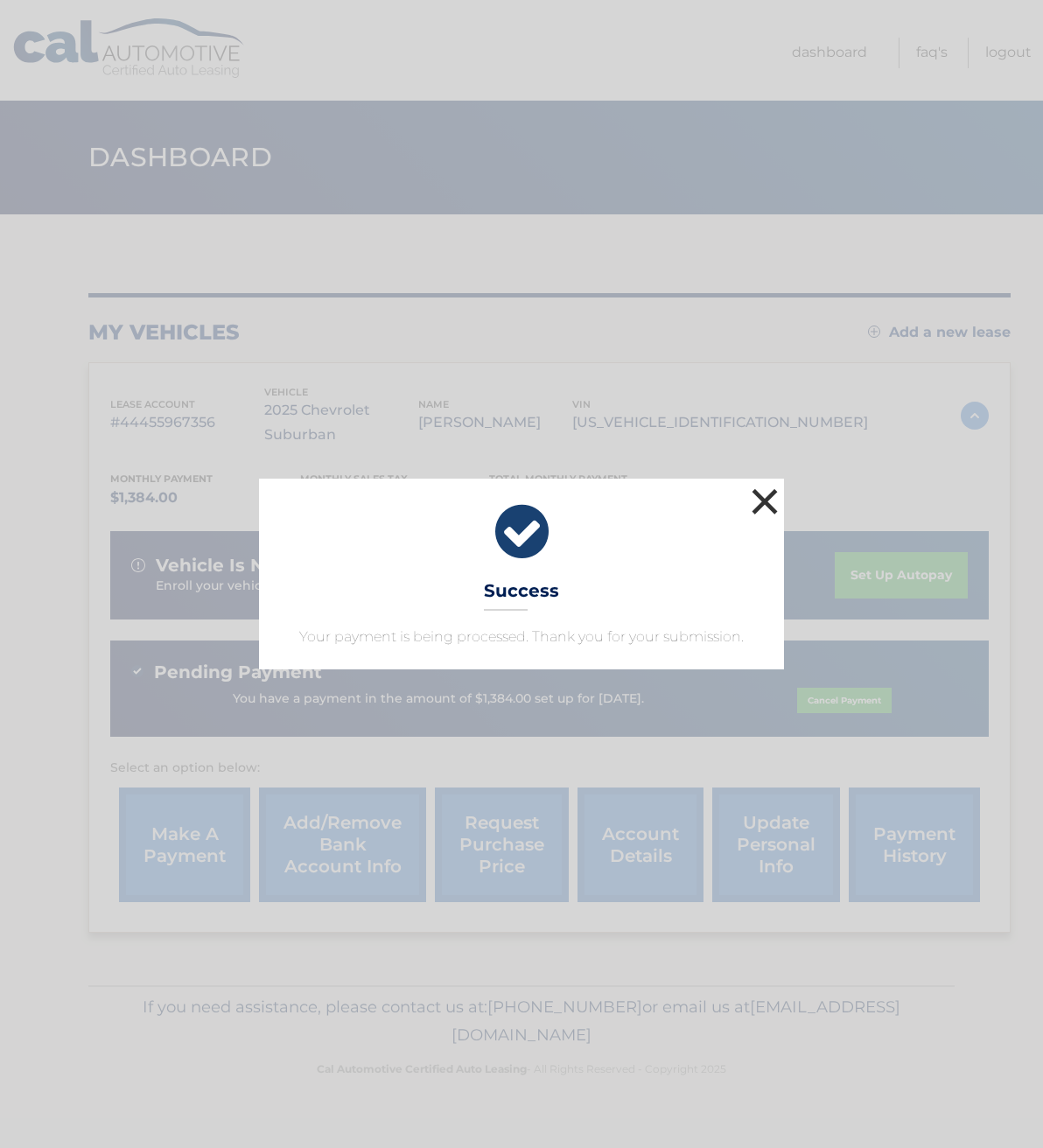
click at [770, 495] on button "×" at bounding box center [765, 501] width 35 height 35
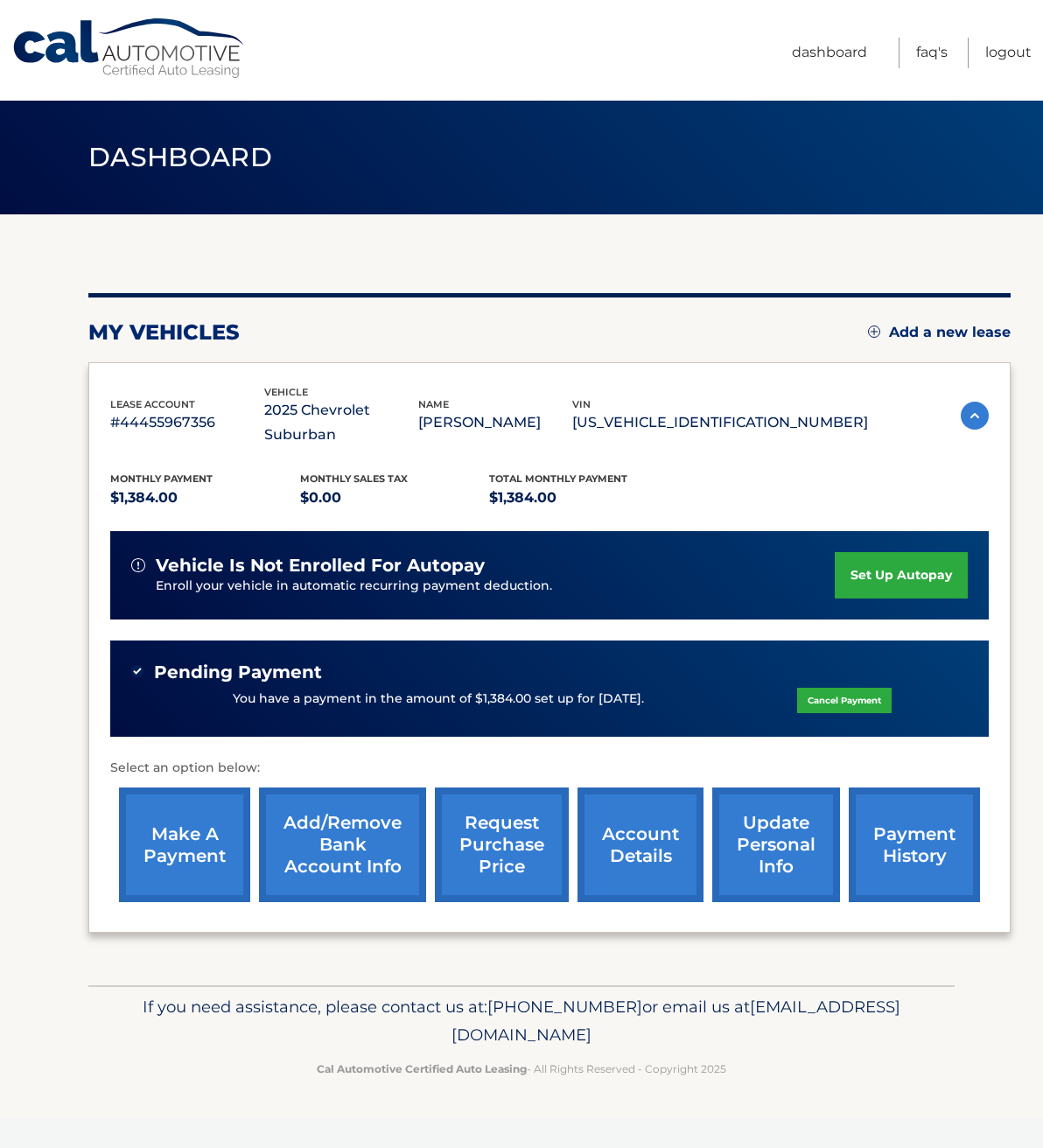
click at [879, 552] on link "set up autopay" at bounding box center [901, 575] width 133 height 46
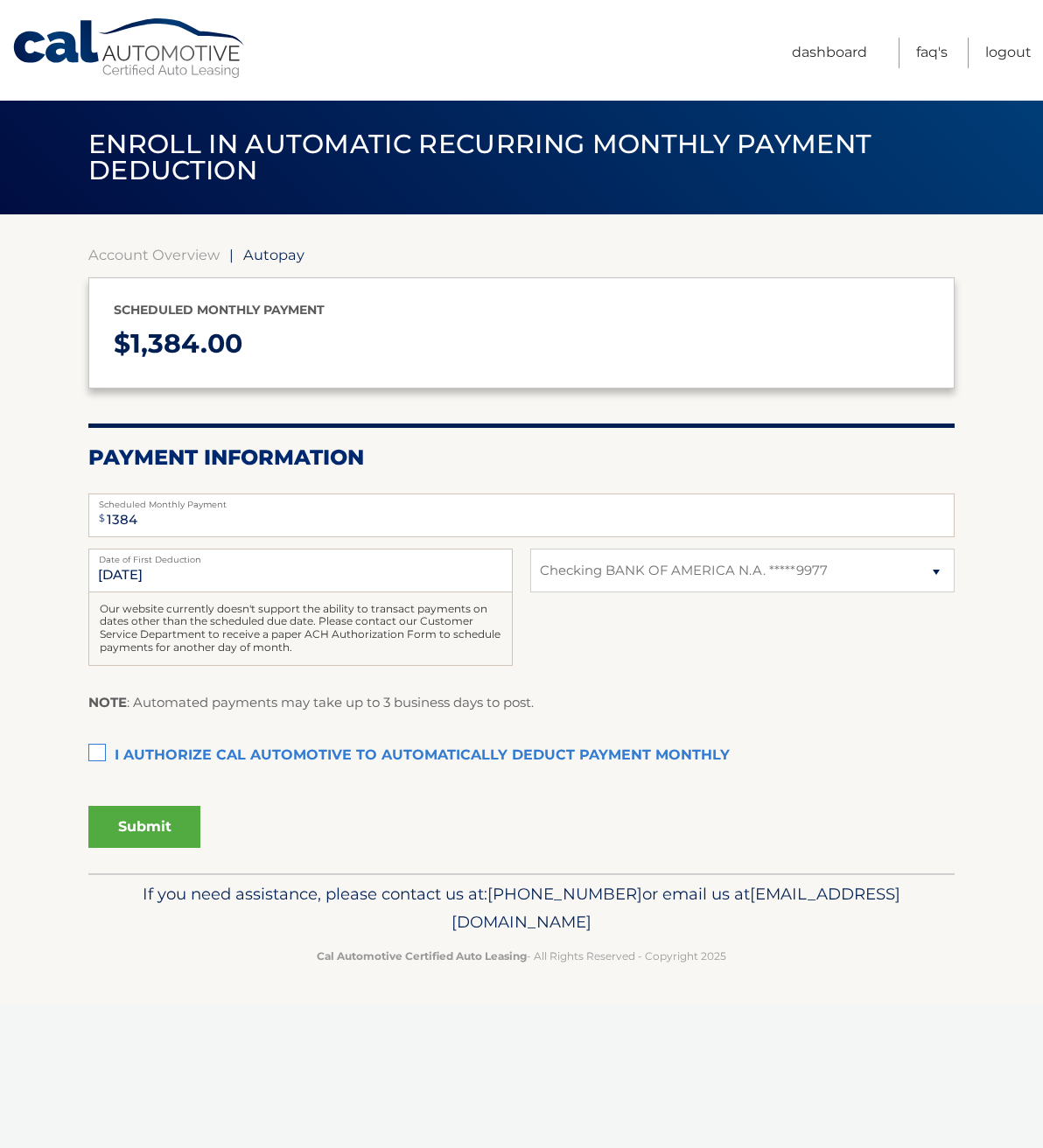
select select "NGUyZTFhY2ItMzBmNy00NjEzLWI1ODgtODRlYjljNTFkNjcx"
click at [135, 580] on input "[DATE]" at bounding box center [300, 570] width 425 height 44
click at [155, 573] on input "[DATE]" at bounding box center [300, 570] width 425 height 44
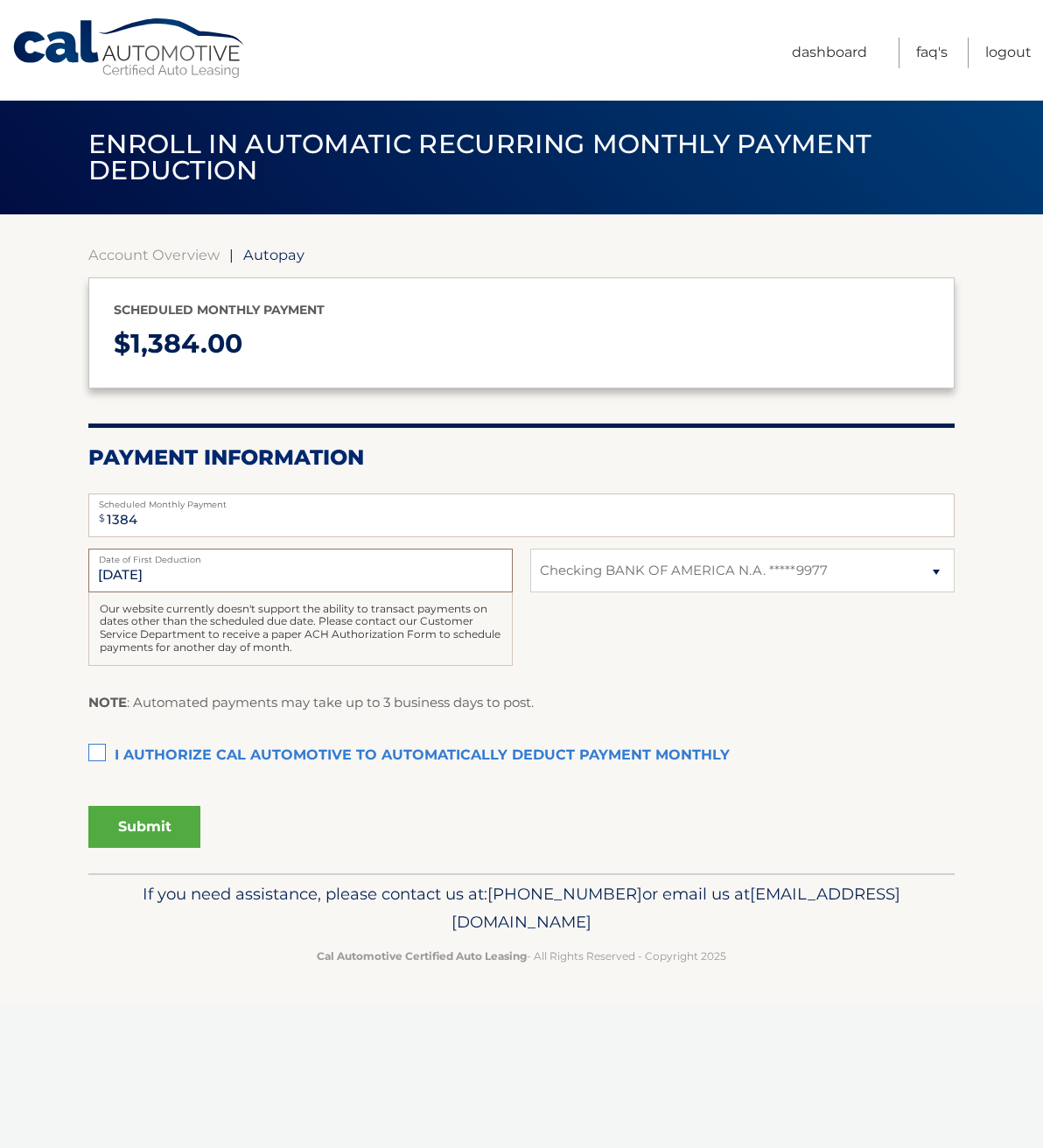
click at [129, 572] on input "[DATE]" at bounding box center [300, 570] width 425 height 44
click at [96, 752] on label "I authorize cal automotive to automatically deduct payment monthly This checkbo…" at bounding box center [522, 755] width 867 height 35
click at [0, 0] on input "I authorize cal automotive to automatically deduct payment monthly This checkbo…" at bounding box center [0, 0] width 0 height 0
click at [400, 821] on div "Submit" at bounding box center [522, 822] width 867 height 49
click at [811, 47] on link "Dashboard" at bounding box center [829, 53] width 76 height 31
